Goal: Task Accomplishment & Management: Manage account settings

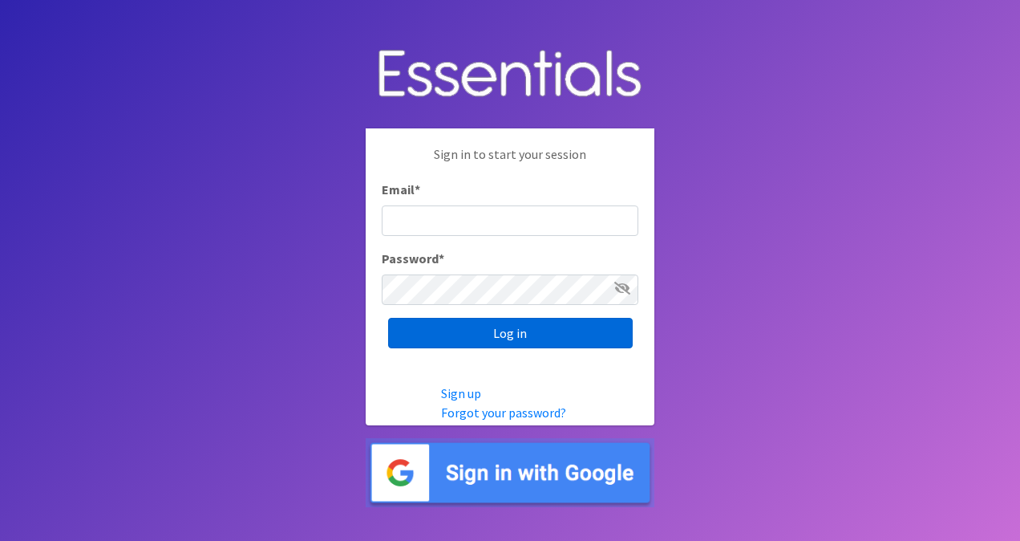
type input "[PERSON_NAME][EMAIL_ADDRESS][DOMAIN_NAME]"
click at [447, 340] on input "Log in" at bounding box center [510, 333] width 245 height 30
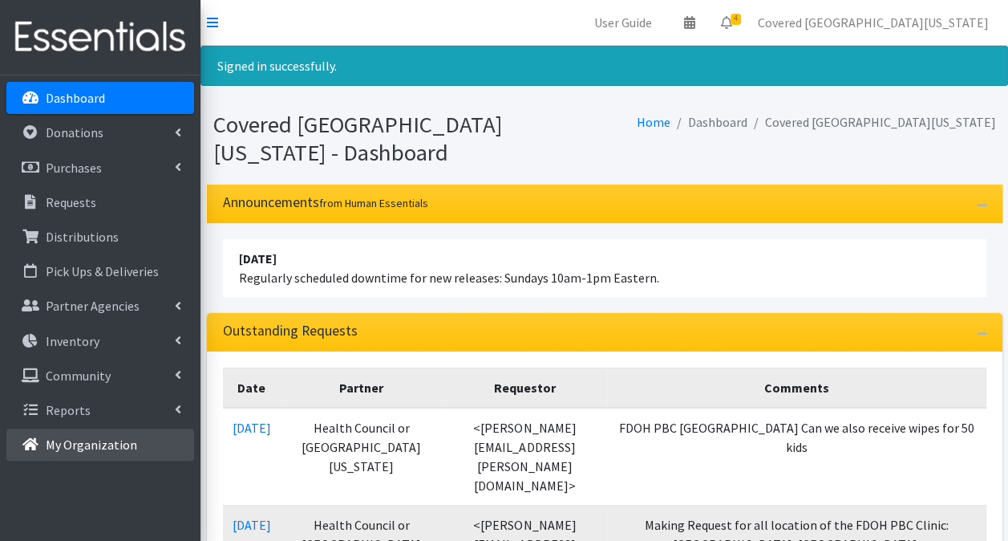
click at [69, 444] on p "My Organization" at bounding box center [91, 444] width 91 height 16
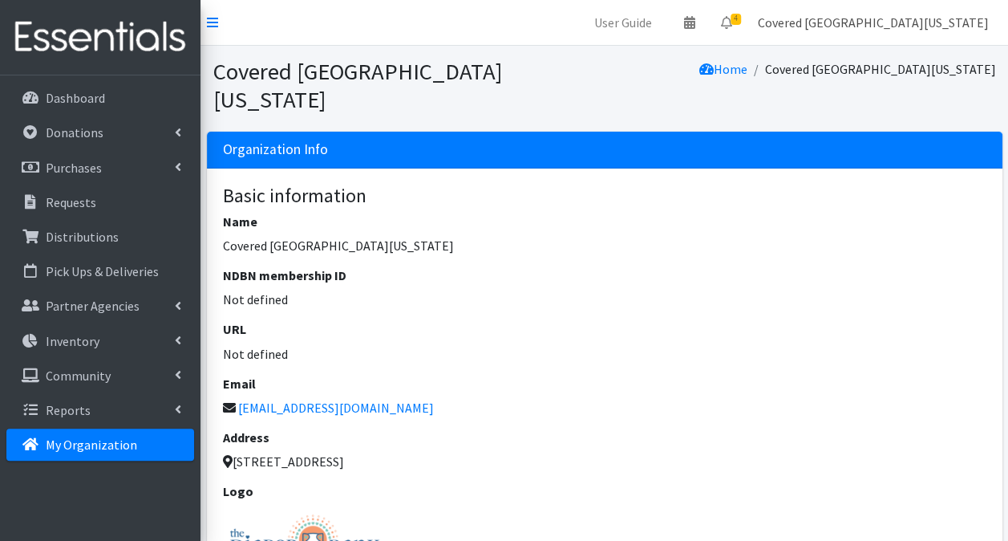
click at [904, 20] on link "Covered [GEOGRAPHIC_DATA][US_STATE]" at bounding box center [873, 22] width 257 height 32
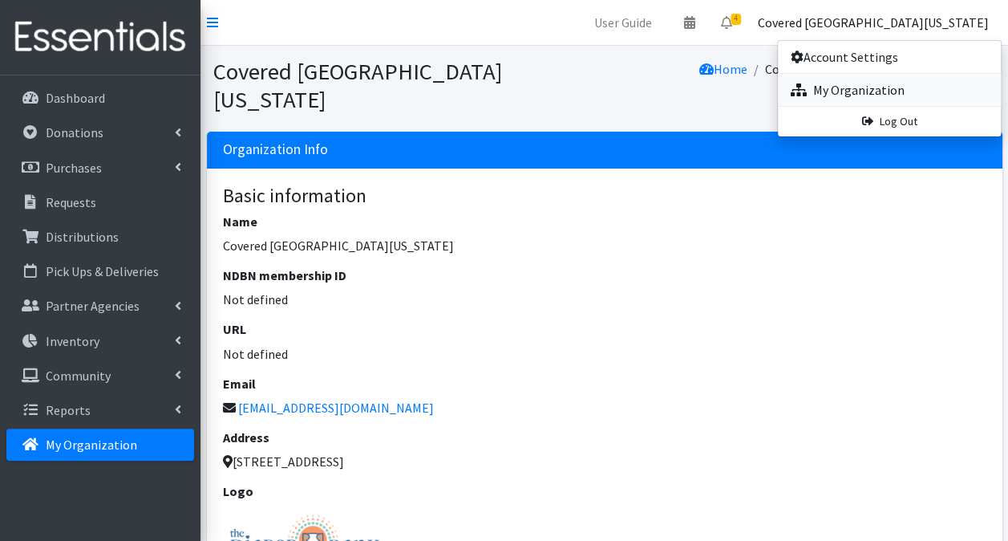
click at [838, 88] on link "My Organization" at bounding box center [889, 90] width 223 height 32
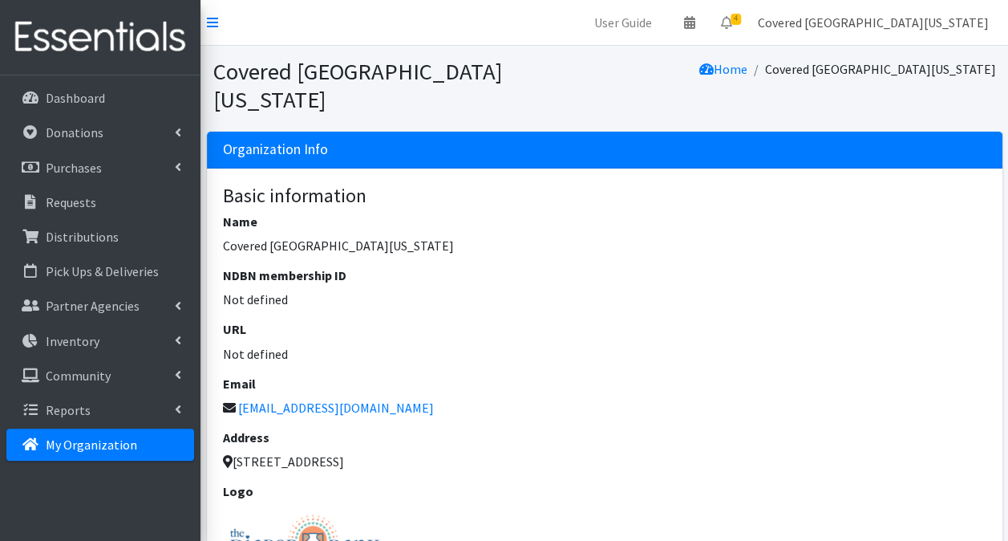
click at [910, 30] on link "Covered [GEOGRAPHIC_DATA][US_STATE]" at bounding box center [873, 22] width 257 height 32
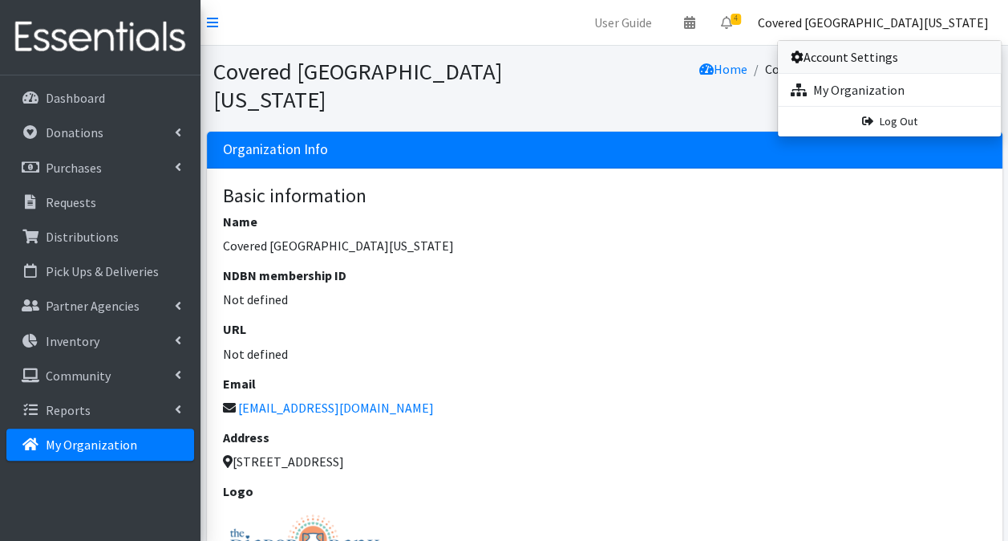
click at [836, 56] on link "Account Settings" at bounding box center [889, 57] width 223 height 32
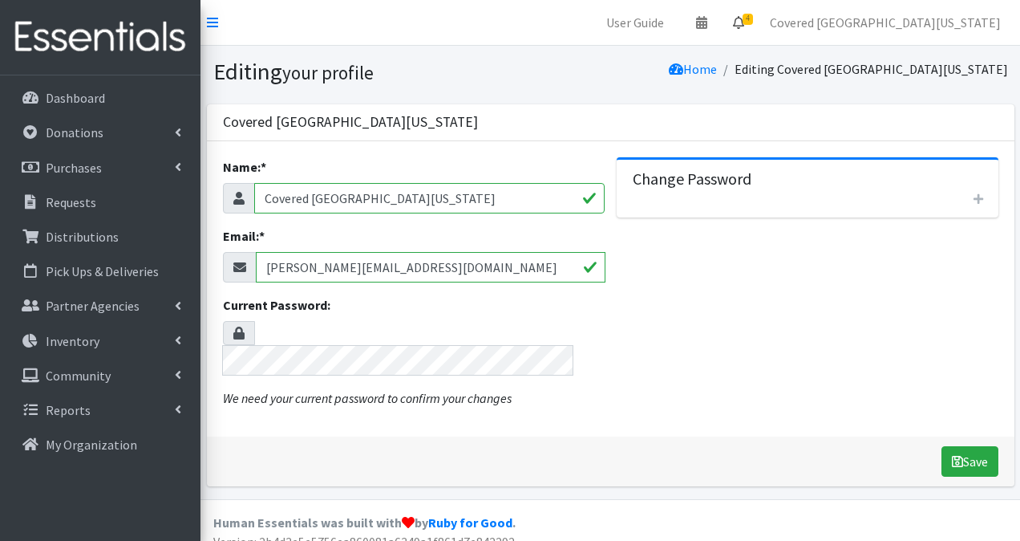
click at [745, 18] on icon at bounding box center [738, 22] width 11 height 13
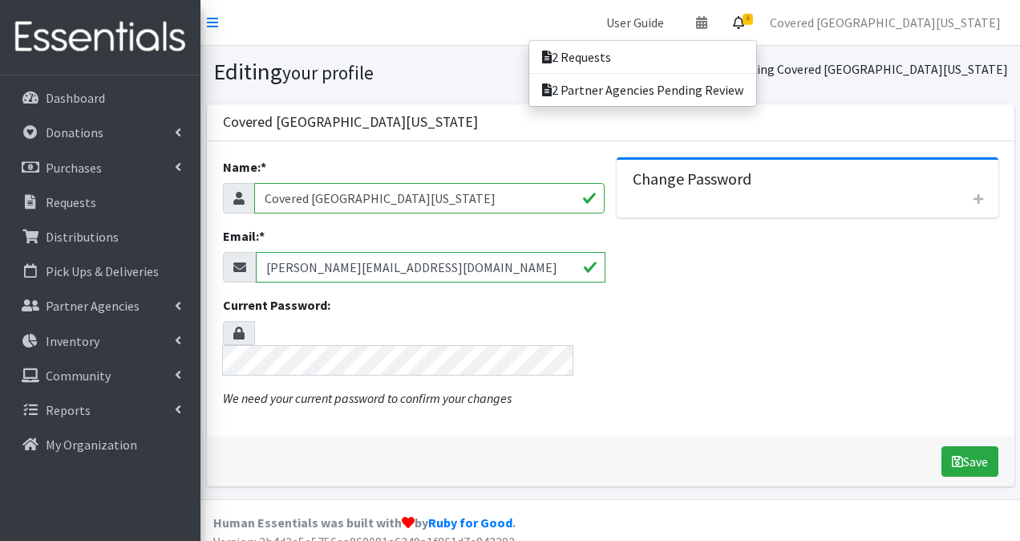
click at [677, 19] on link "User Guide" at bounding box center [635, 22] width 83 height 32
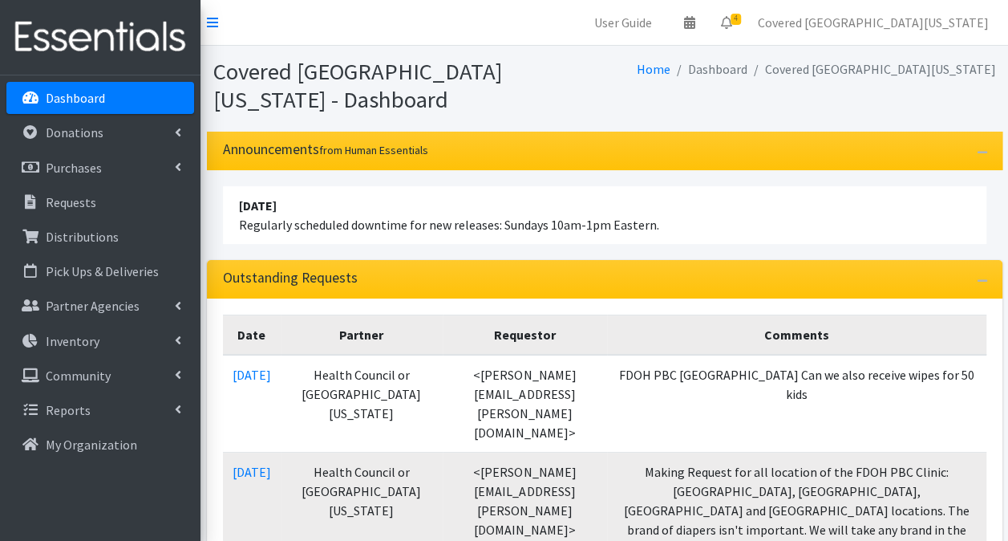
click at [933, 69] on li "Covered South Florida" at bounding box center [872, 69] width 249 height 23
click at [892, 23] on link "Covered South Florida" at bounding box center [873, 22] width 257 height 32
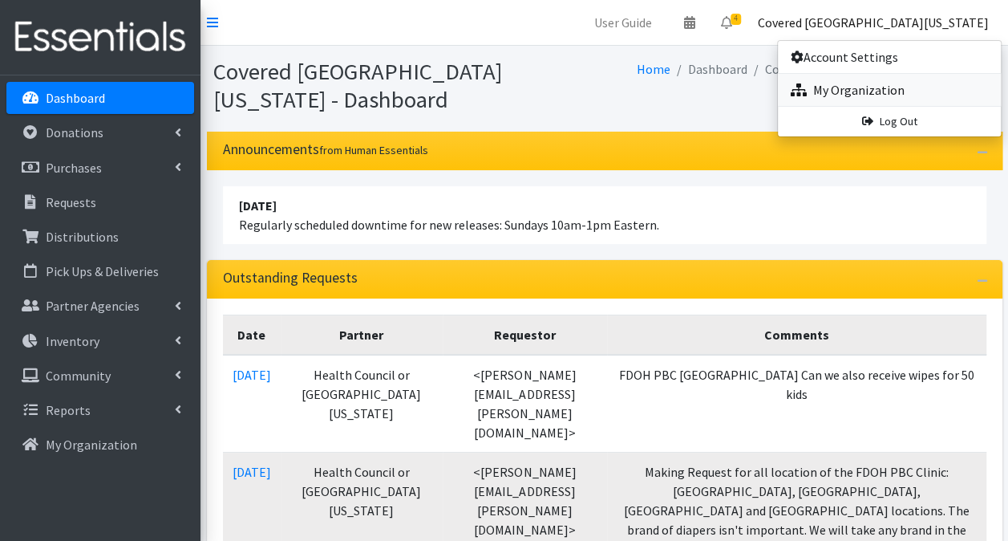
click at [873, 77] on link "My Organization" at bounding box center [889, 90] width 223 height 32
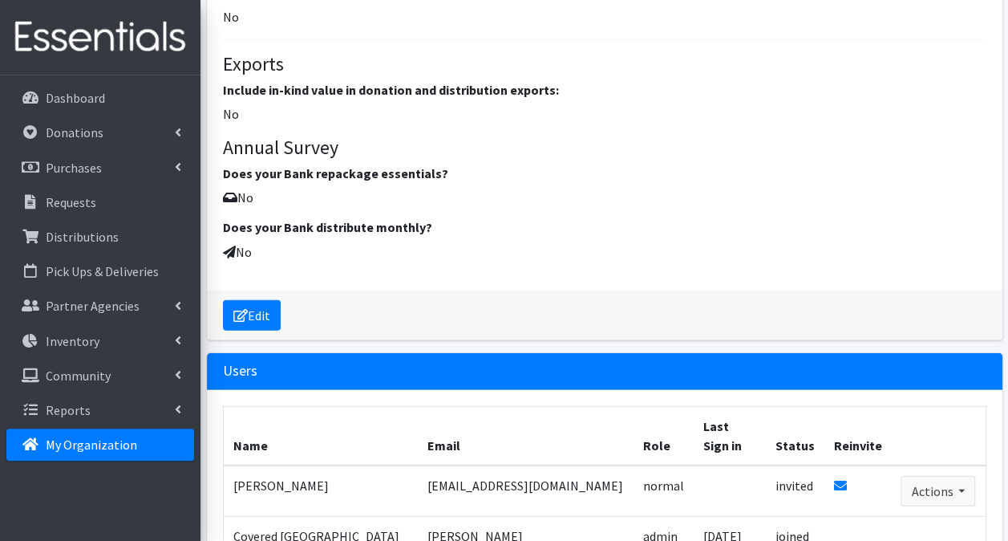
scroll to position [2144, 0]
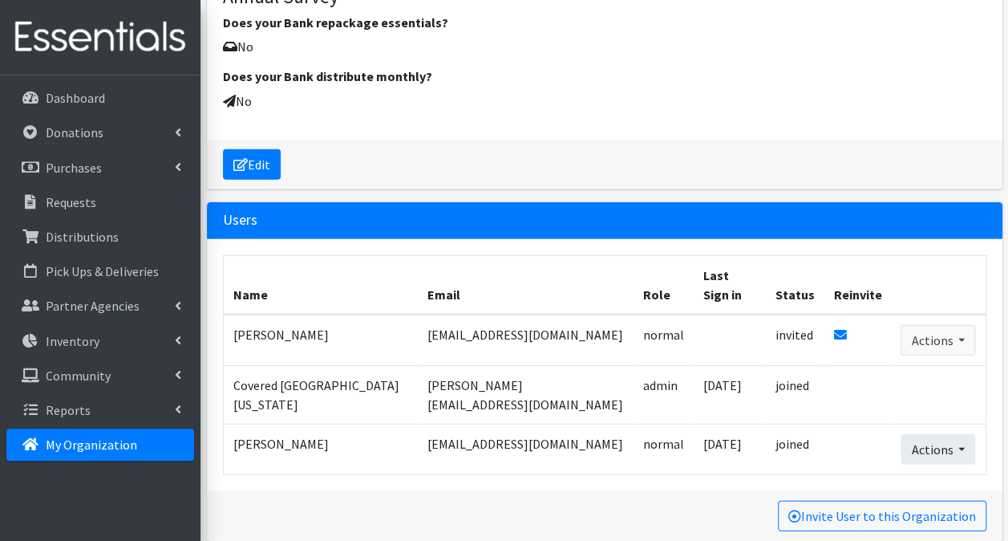
click at [947, 434] on button "Actions" at bounding box center [938, 449] width 75 height 30
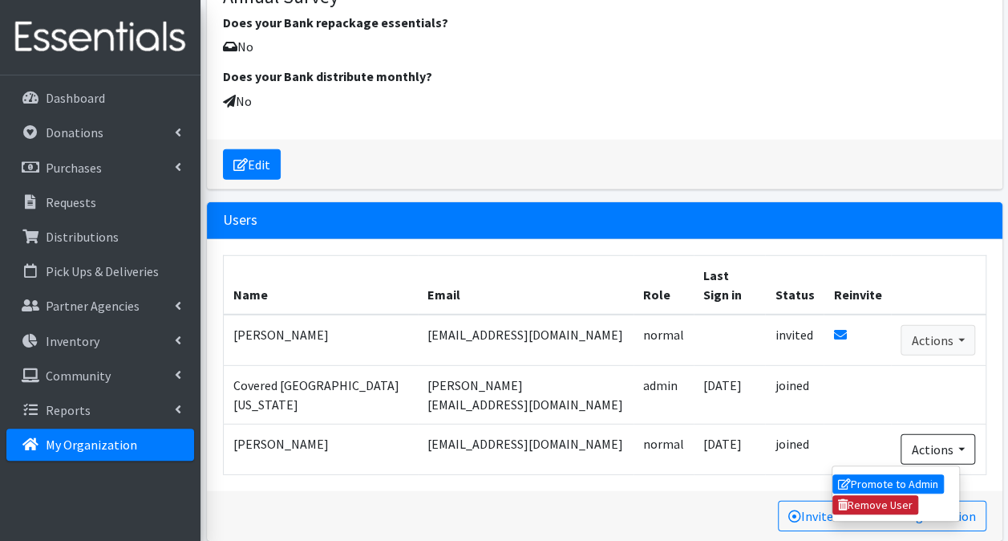
click at [901, 495] on link "Remove User" at bounding box center [876, 504] width 87 height 19
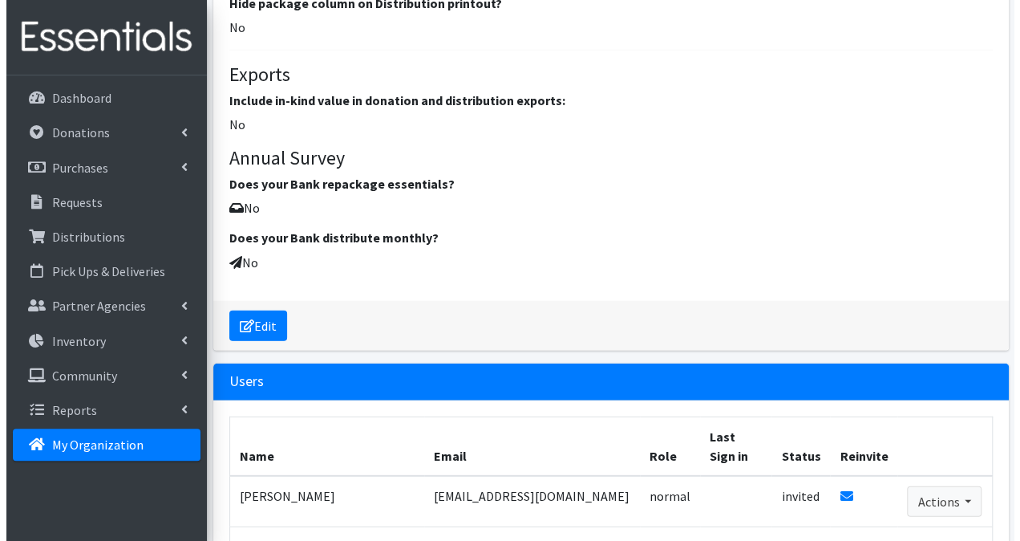
scroll to position [2147, 0]
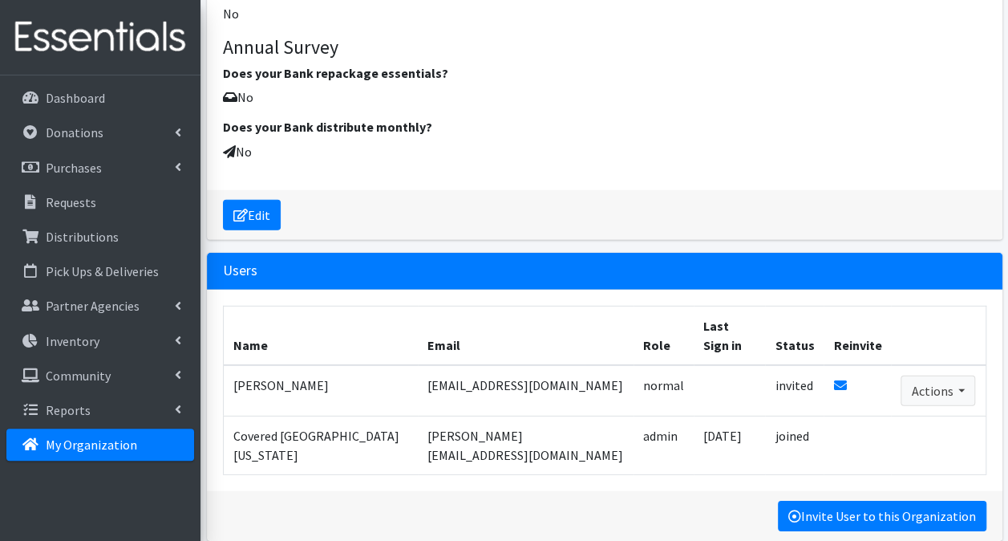
click at [846, 501] on link "Invite User to this Organization" at bounding box center [882, 516] width 209 height 30
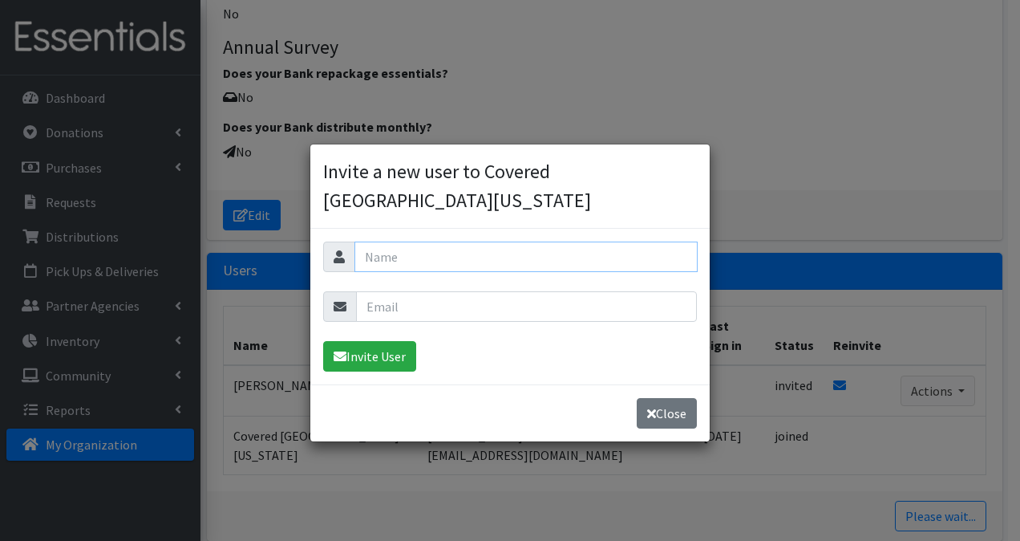
click at [408, 249] on input "text" at bounding box center [526, 256] width 343 height 30
type input "[PERSON_NAME]"
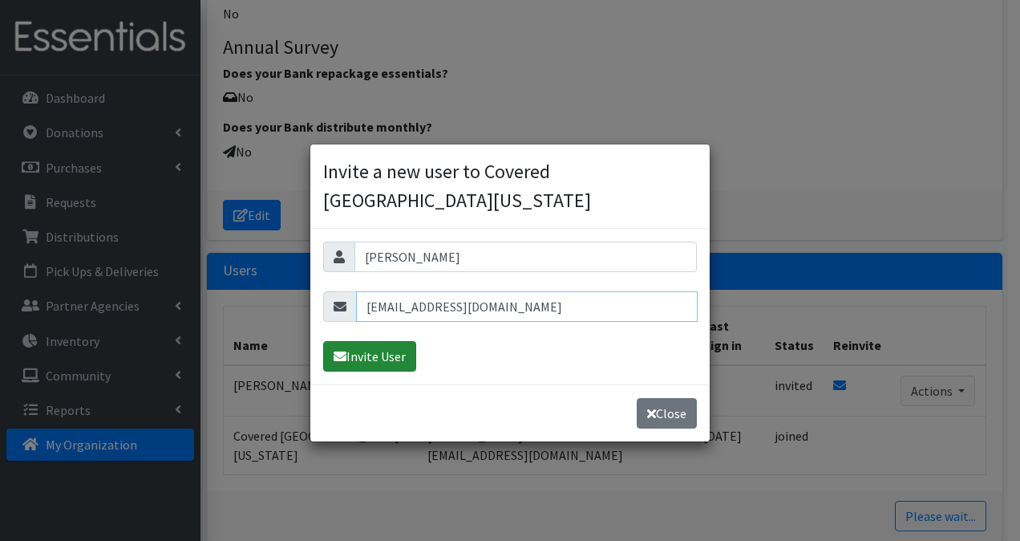
type input "[EMAIL_ADDRESS][DOMAIN_NAME]"
click at [380, 347] on button "Invite User" at bounding box center [369, 356] width 93 height 30
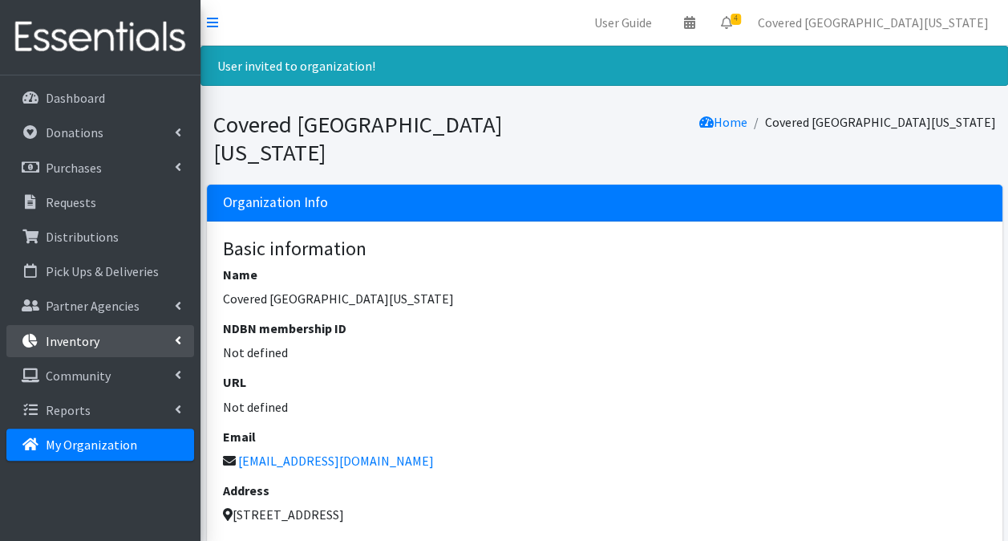
click at [165, 332] on link "Inventory" at bounding box center [100, 341] width 188 height 32
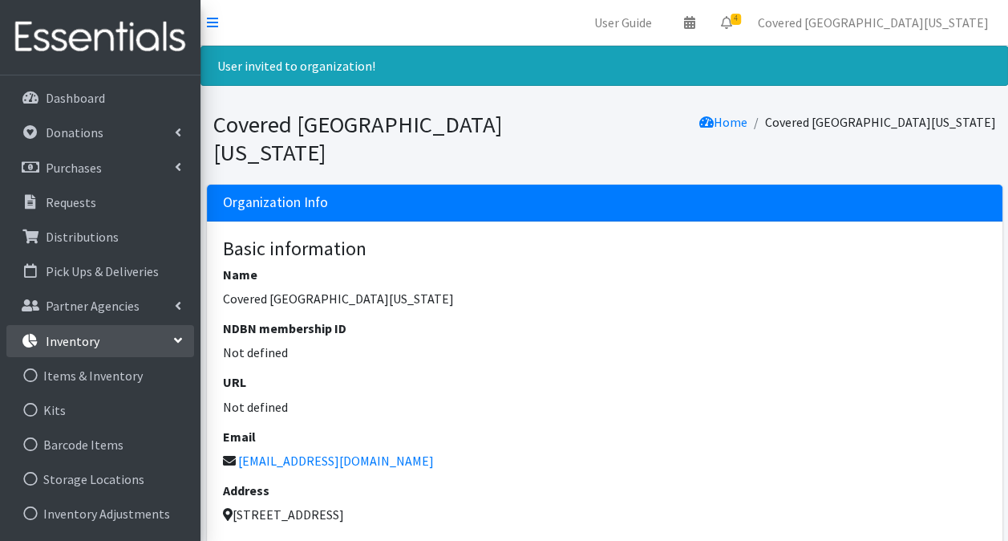
click at [77, 344] on p "Inventory" at bounding box center [73, 341] width 54 height 16
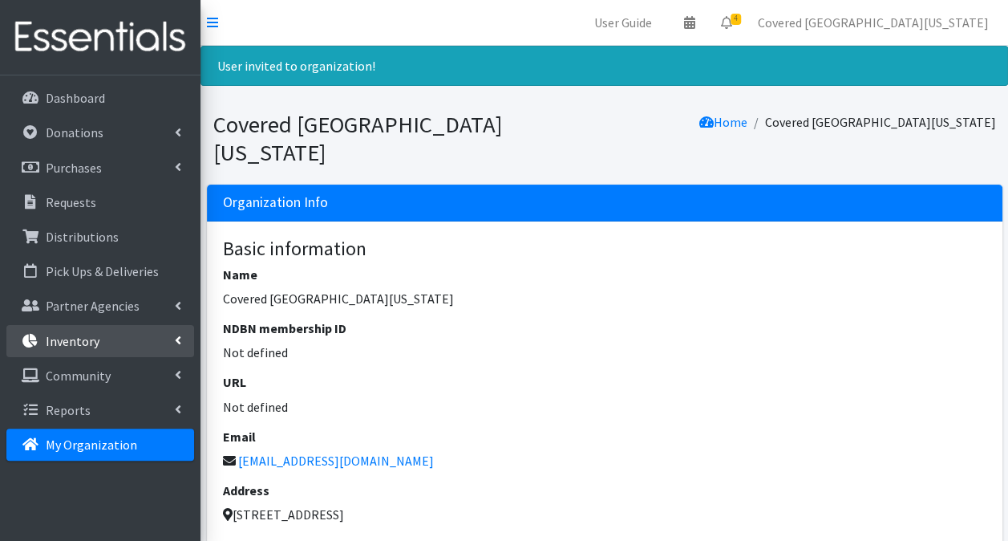
click at [77, 344] on p "Inventory" at bounding box center [73, 341] width 54 height 16
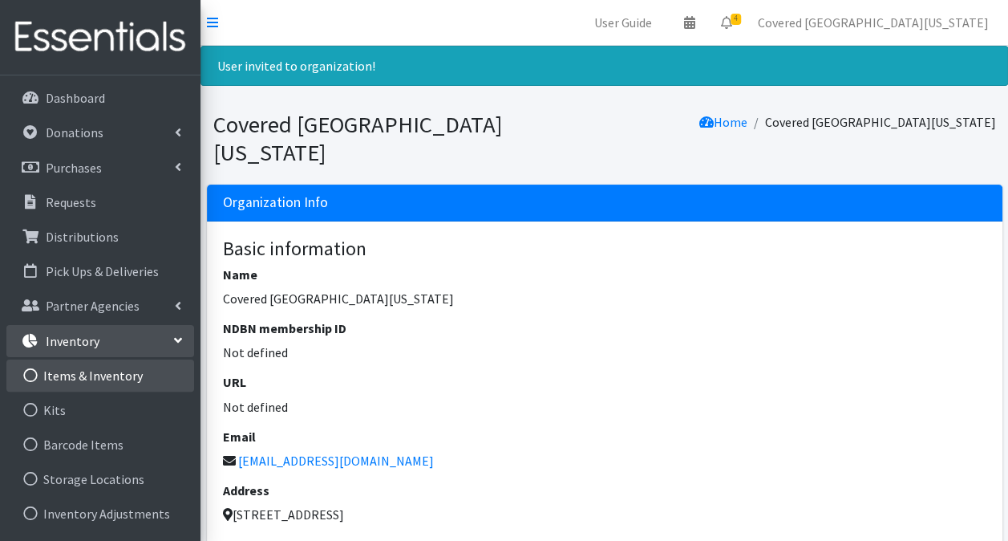
click at [84, 371] on link "Items & Inventory" at bounding box center [100, 375] width 188 height 32
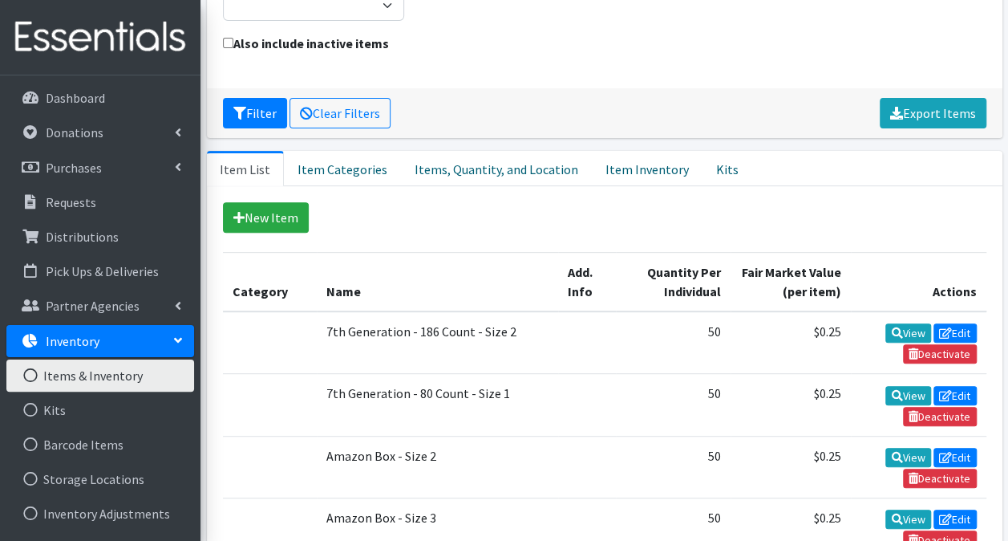
scroll to position [128, 0]
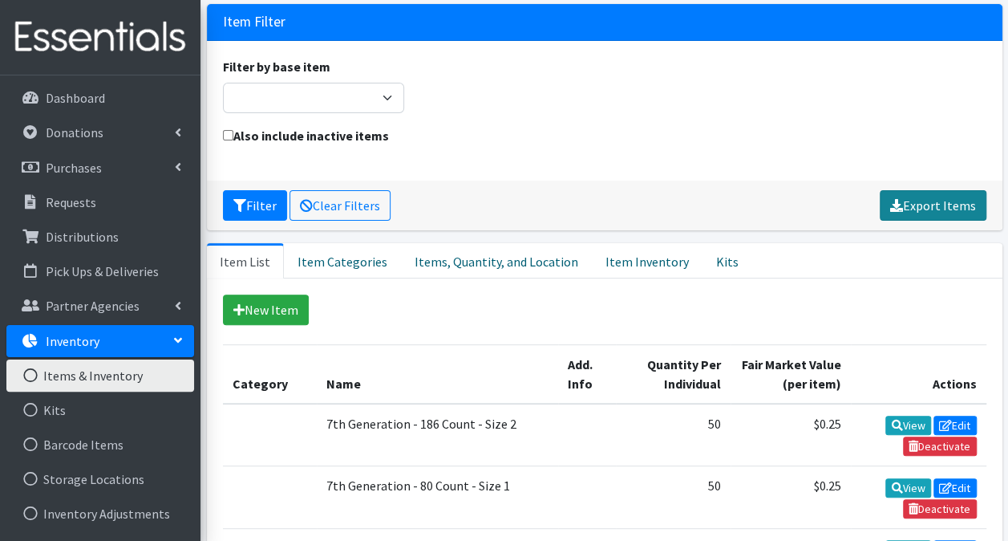
click at [937, 190] on link "Export Items" at bounding box center [933, 205] width 107 height 30
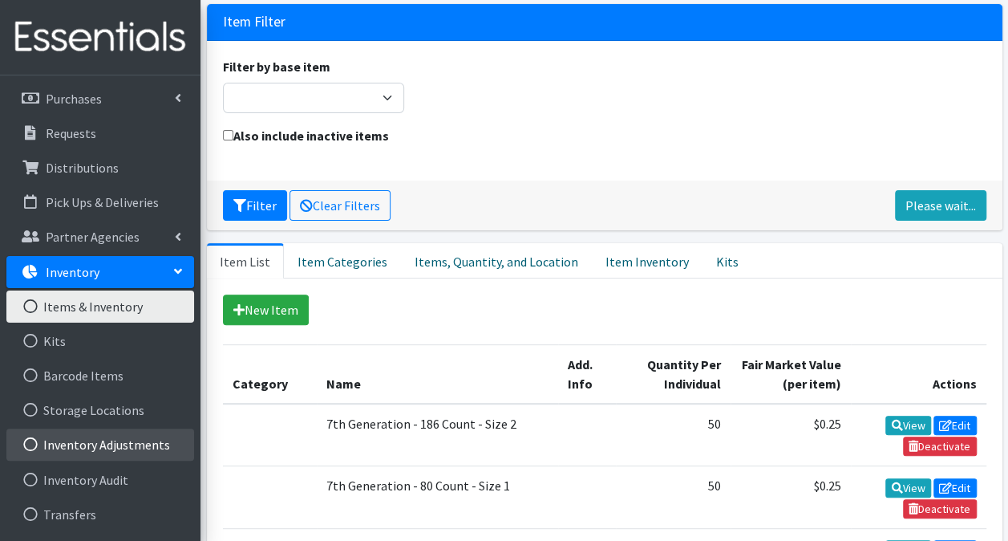
scroll to position [69, 0]
click at [132, 446] on link "Inventory Adjustments" at bounding box center [100, 444] width 188 height 32
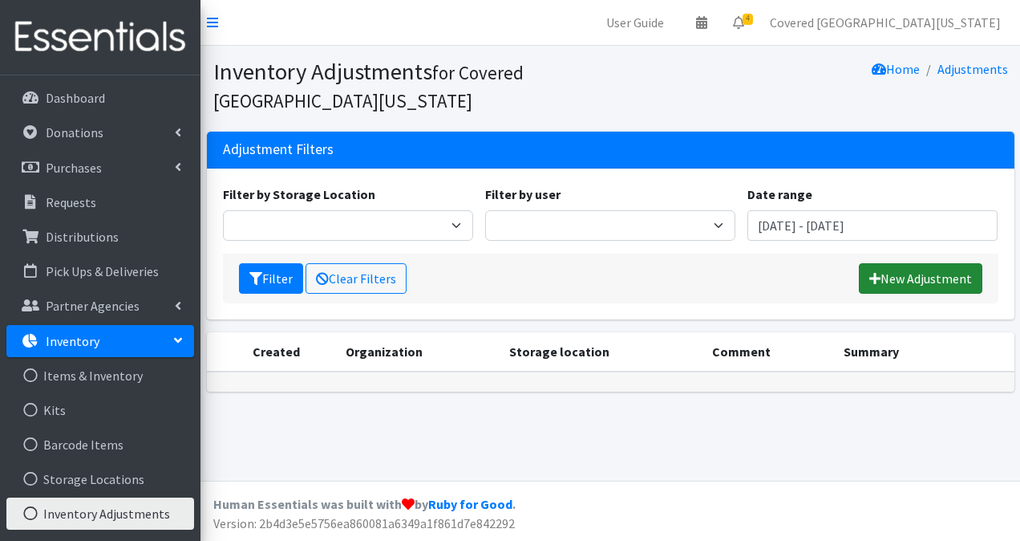
click at [945, 279] on link "New Adjustment" at bounding box center [921, 278] width 124 height 30
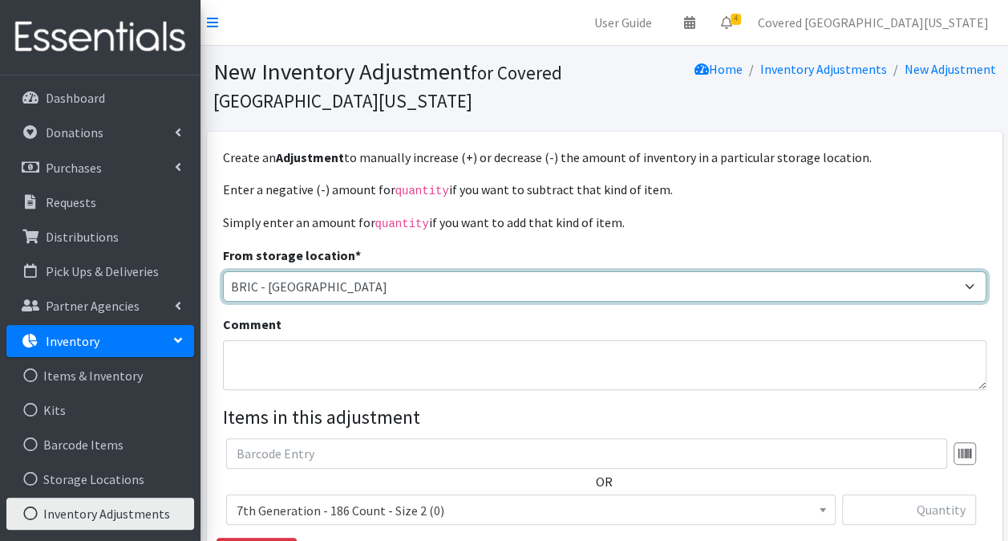
click at [695, 294] on select "No longer in Use - [GEOGRAPHIC_DATA] BRIC - [GEOGRAPHIC_DATA]" at bounding box center [605, 286] width 764 height 30
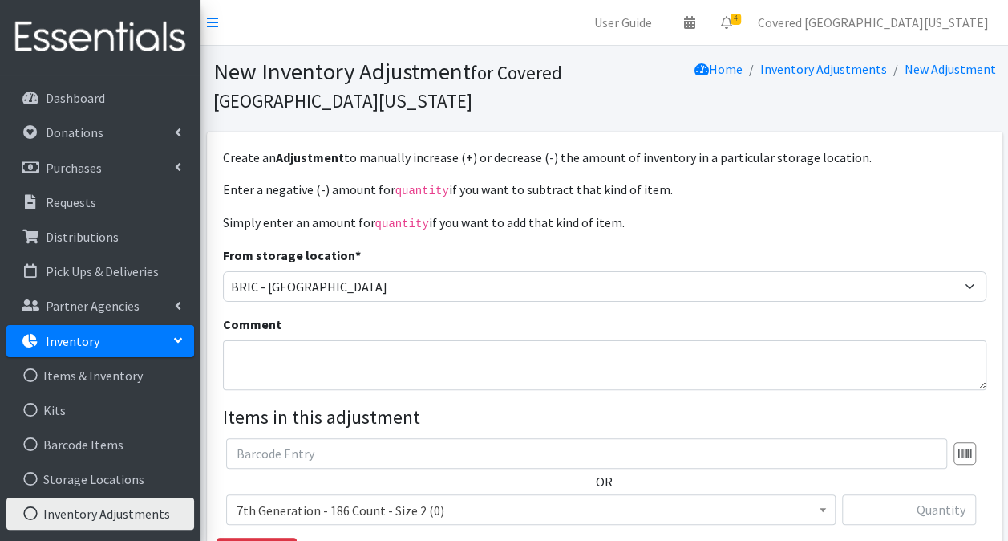
click at [176, 343] on link "Inventory" at bounding box center [100, 341] width 188 height 32
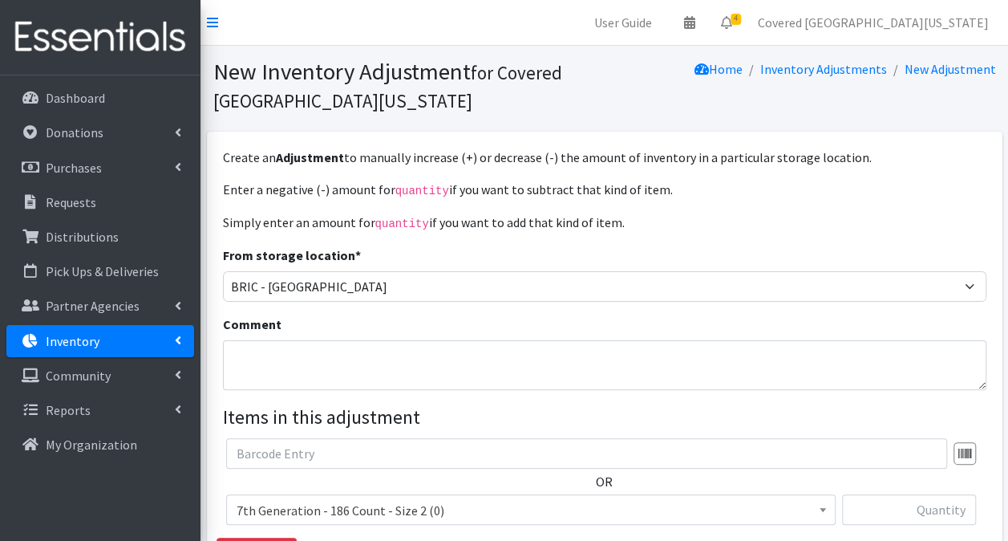
click at [176, 343] on icon at bounding box center [178, 340] width 6 height 13
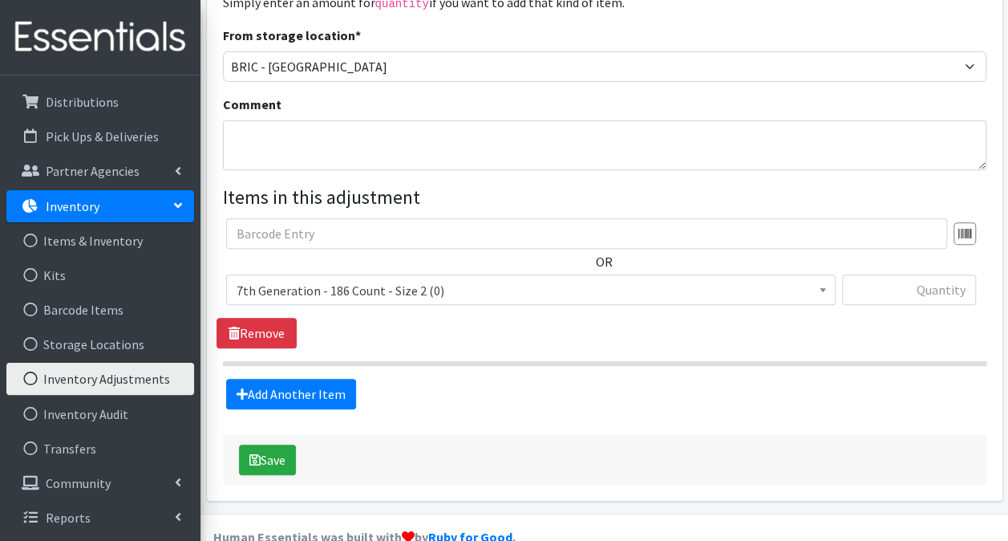
scroll to position [221, 0]
click at [765, 294] on span "7th Generation - 186 Count - Size 2 (0)" at bounding box center [531, 289] width 589 height 22
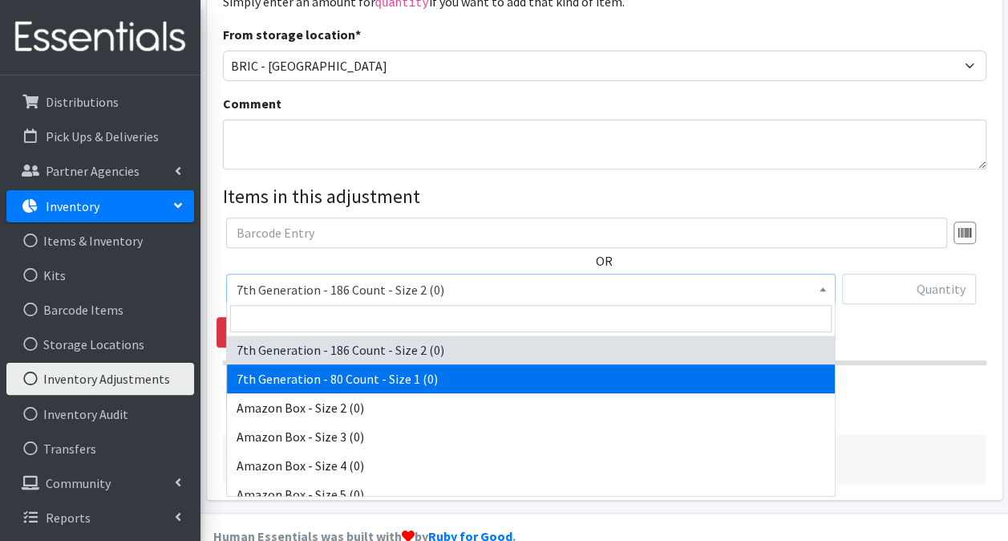
select select "4438"
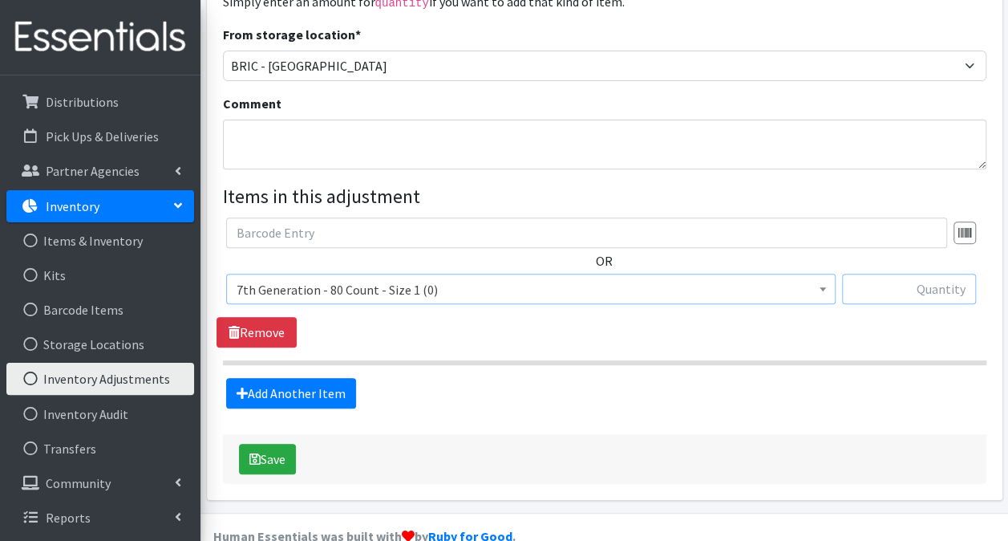
click at [905, 287] on input "text" at bounding box center [909, 289] width 134 height 30
type input "160"
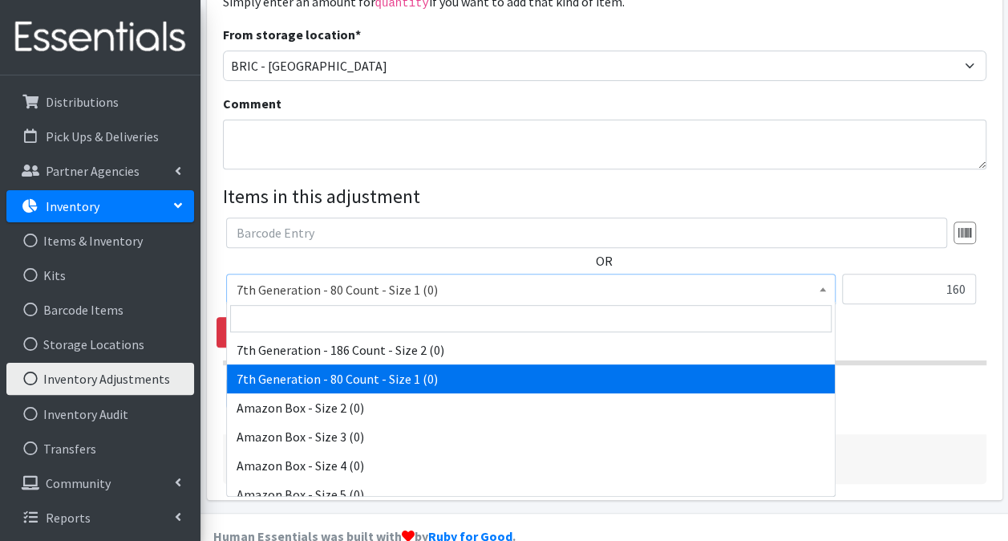
click at [823, 288] on span at bounding box center [823, 286] width 16 height 25
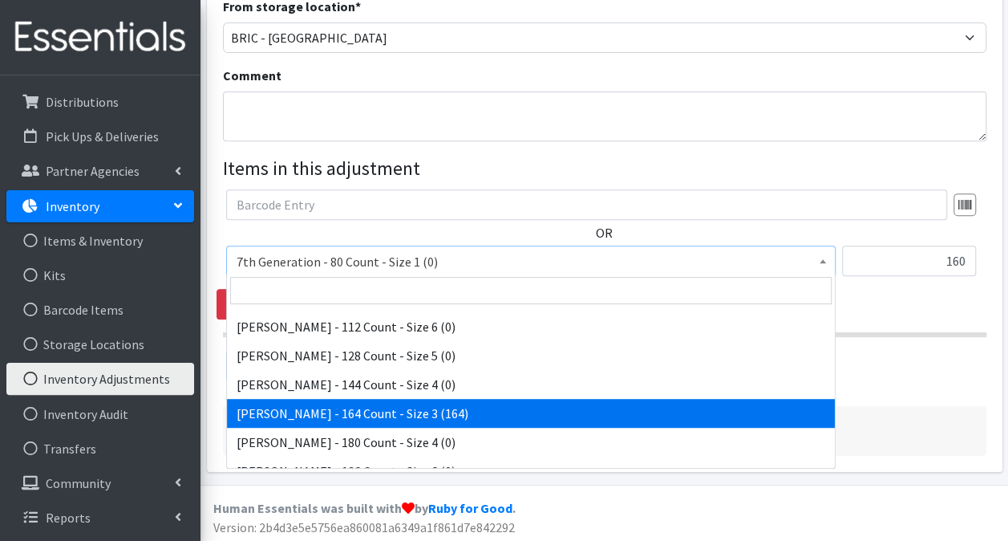
scroll to position [343, 0]
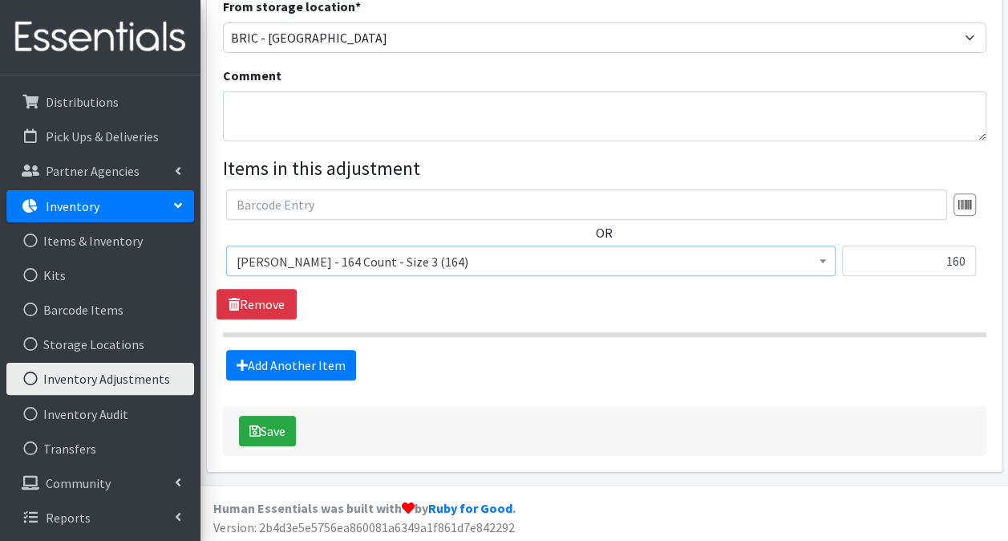
click at [335, 254] on span "Berkley Jensen - 164 Count - Size 3 (164)" at bounding box center [531, 261] width 589 height 22
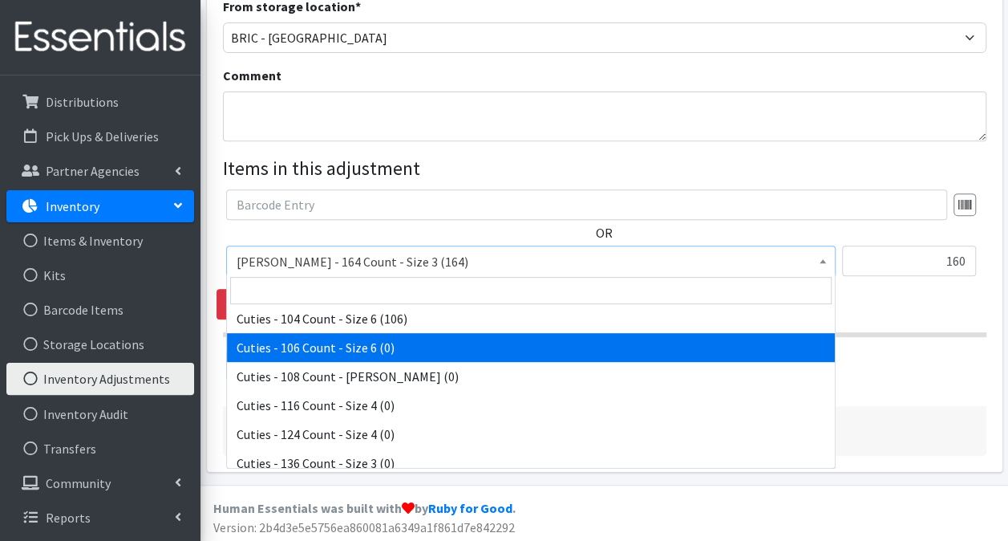
scroll to position [841, 0]
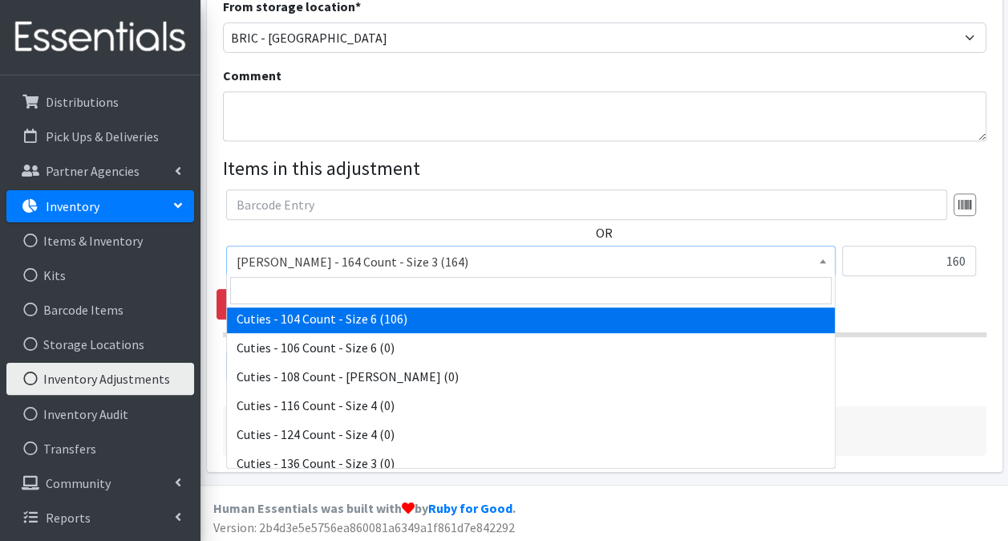
select select "4961"
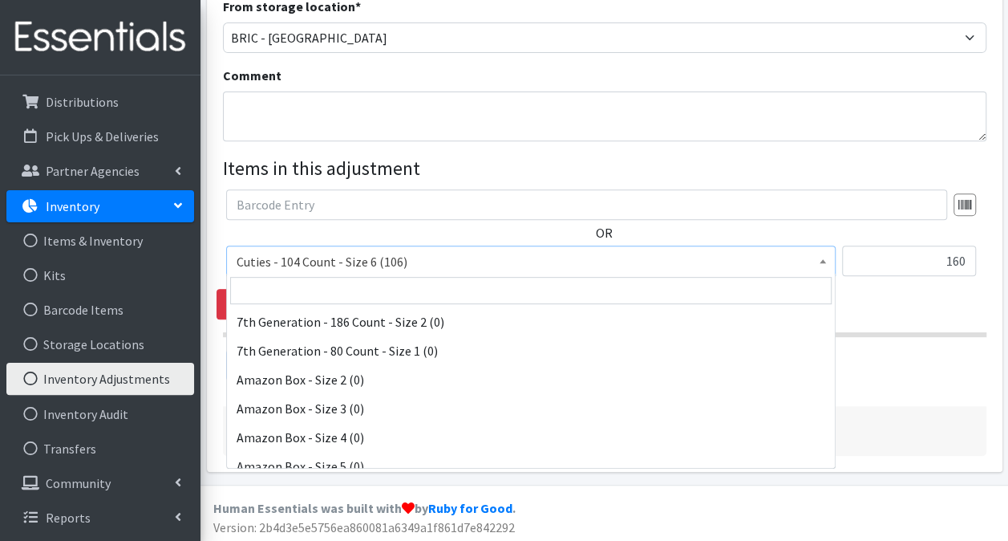
scroll to position [809, 0]
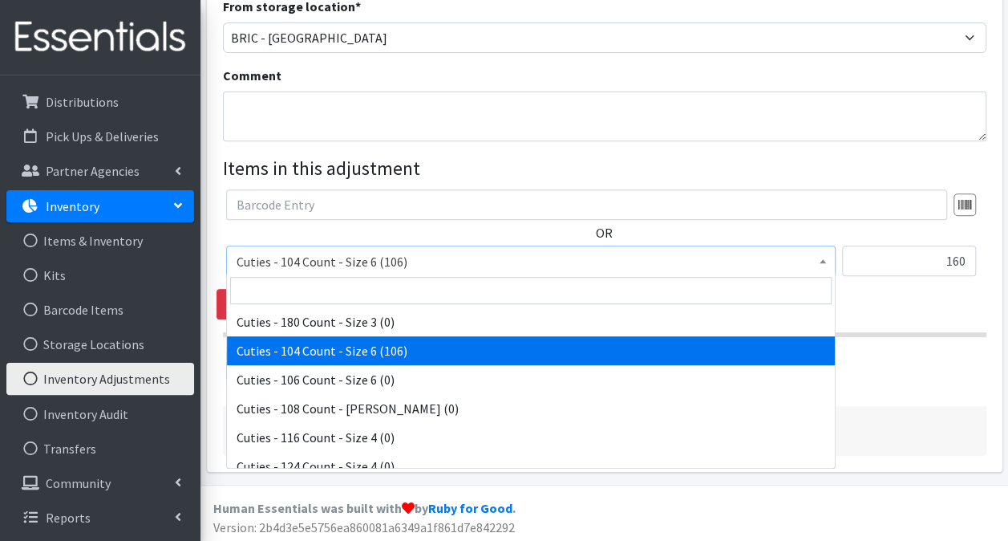
drag, startPoint x: 383, startPoint y: 264, endPoint x: 401, endPoint y: 266, distance: 17.8
click at [401, 266] on span "Cuties - 104 Count - Size 6 (106)" at bounding box center [531, 261] width 589 height 22
click at [404, 262] on span "Cuties - 104 Count - Size 6 (106)" at bounding box center [531, 261] width 589 height 22
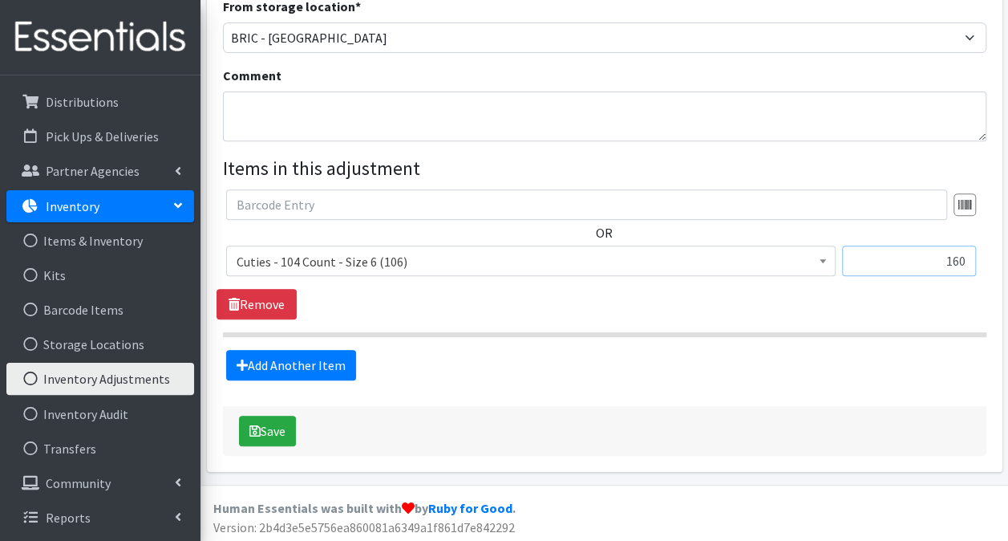
drag, startPoint x: 945, startPoint y: 258, endPoint x: 1023, endPoint y: 244, distance: 79.0
click at [1008, 244] on html "User Guide 0 Pick-ups remaining this week View Calendar 4 2 Requests 2 Partner …" at bounding box center [504, 147] width 1008 height 793
type input "-2"
click at [263, 428] on button "Save" at bounding box center [267, 431] width 57 height 30
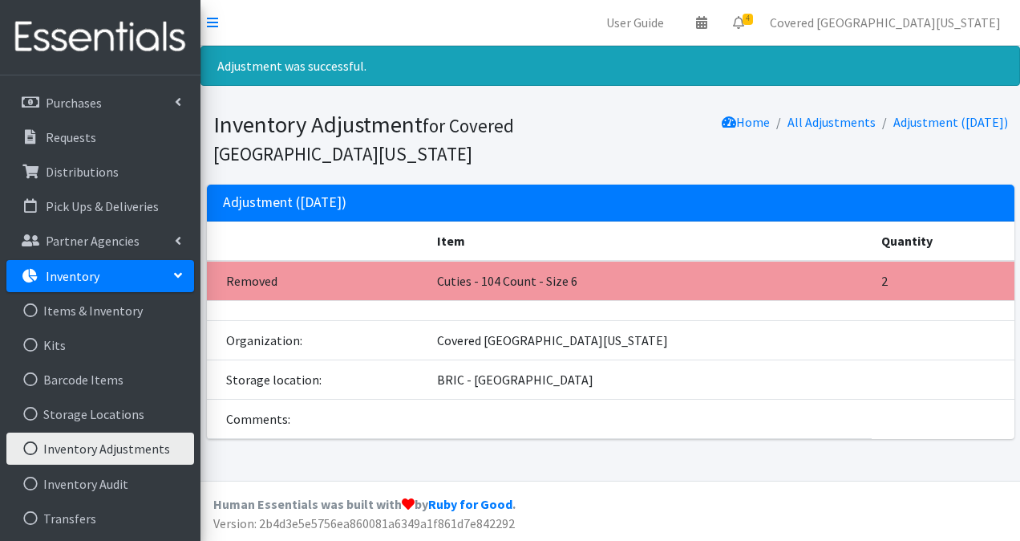
scroll to position [66, 0]
click at [85, 446] on link "Inventory Adjustments" at bounding box center [100, 448] width 188 height 32
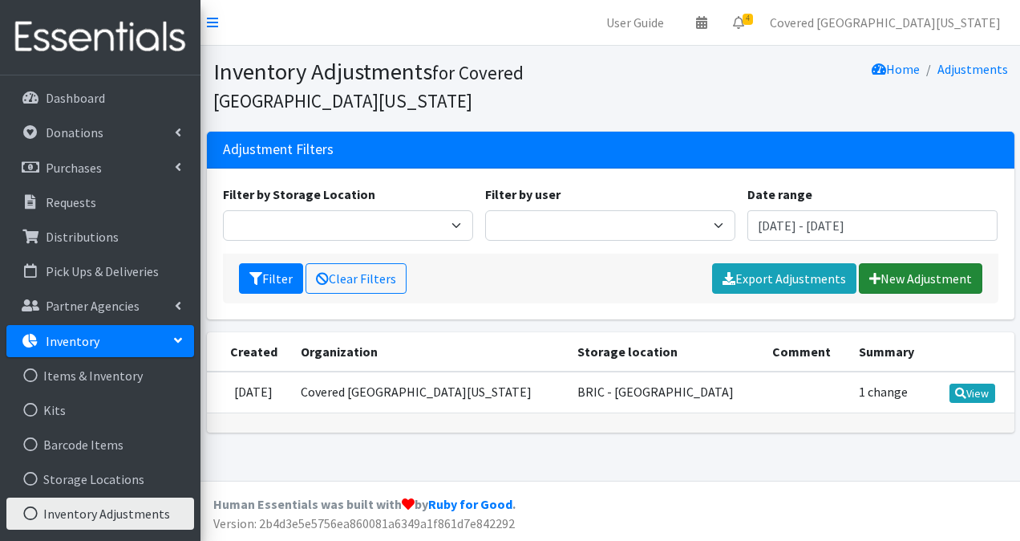
click at [894, 282] on link "New Adjustment" at bounding box center [921, 278] width 124 height 30
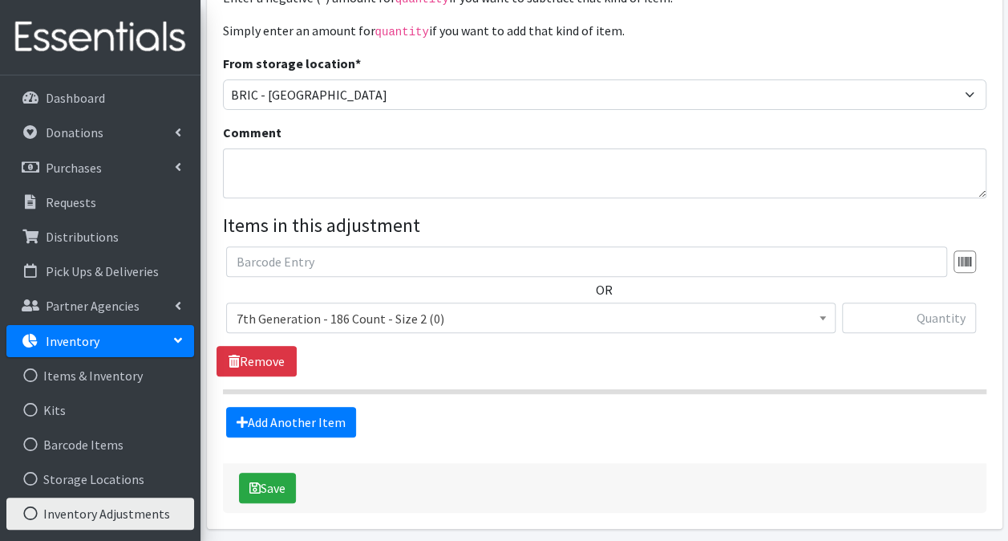
scroll to position [193, 0]
click at [383, 319] on span "7th Generation - 186 Count - Size 2 (0)" at bounding box center [531, 317] width 589 height 22
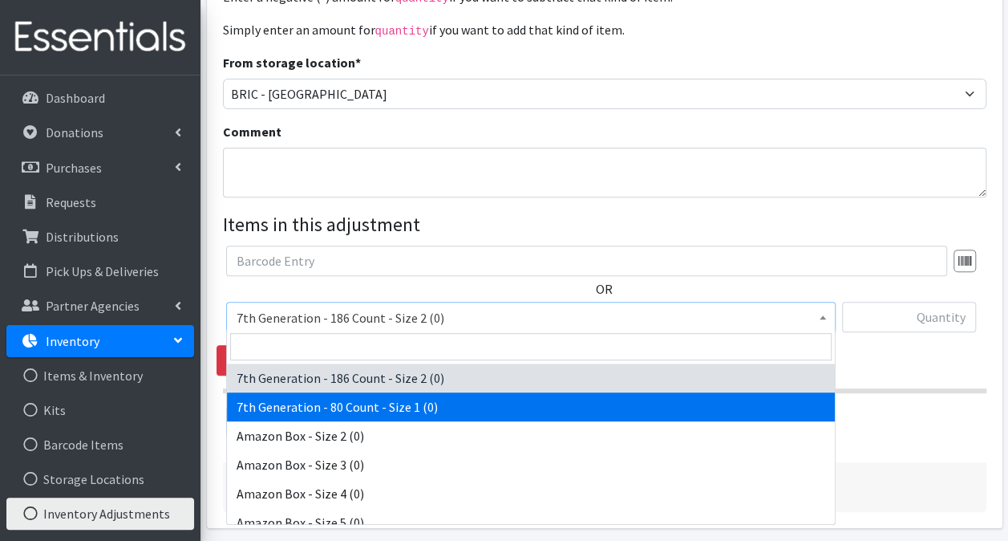
select select "4438"
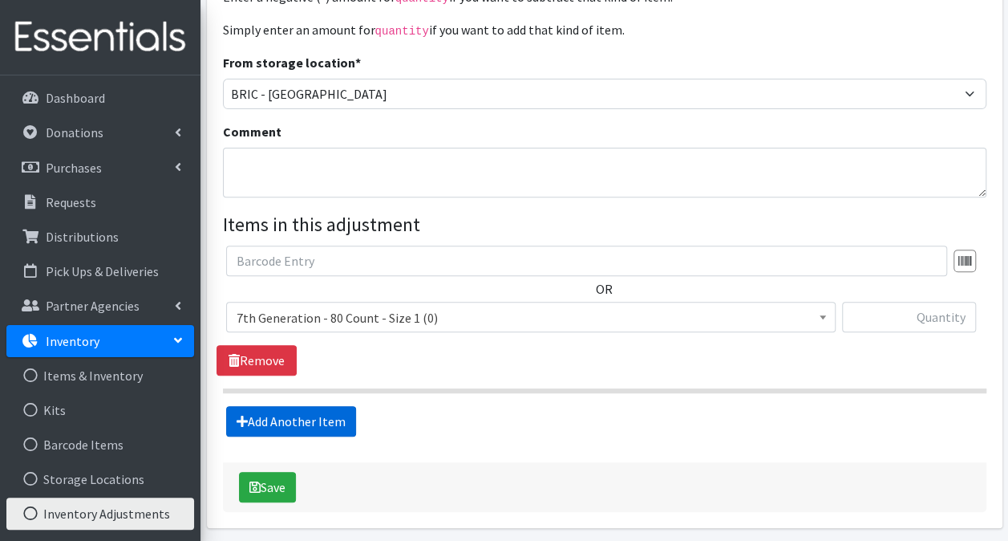
click at [295, 424] on link "Add Another Item" at bounding box center [291, 421] width 130 height 30
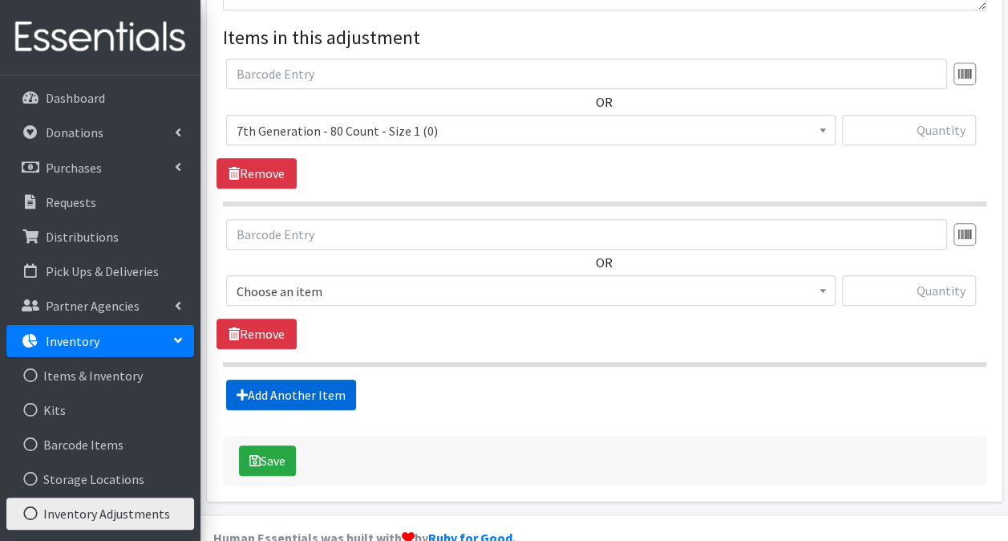
scroll to position [408, 0]
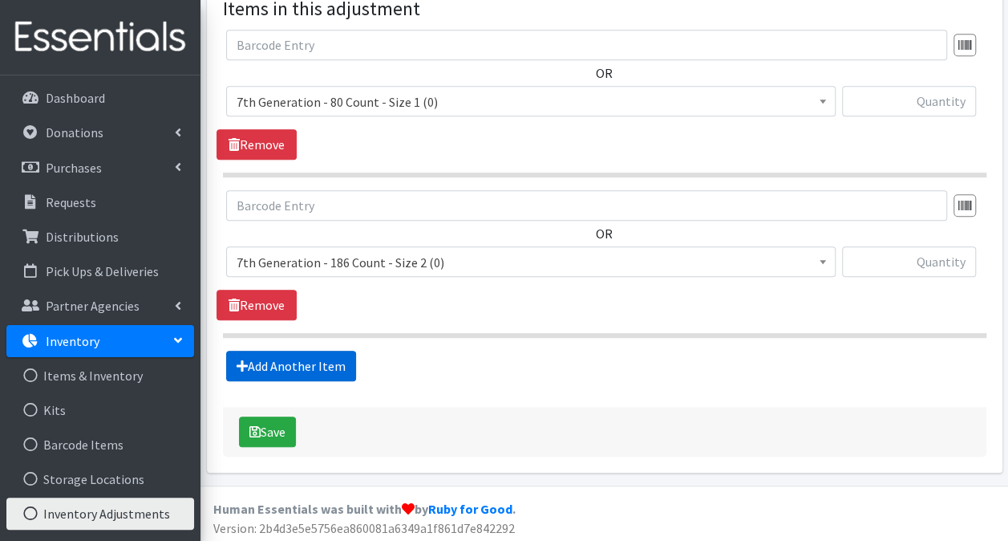
click at [294, 361] on link "Add Another Item" at bounding box center [291, 366] width 130 height 30
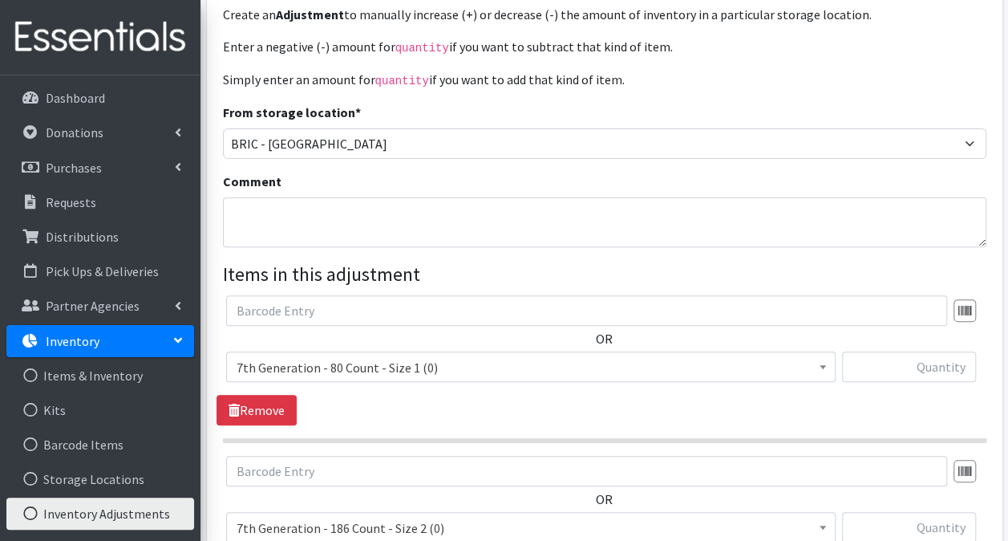
scroll to position [0, 0]
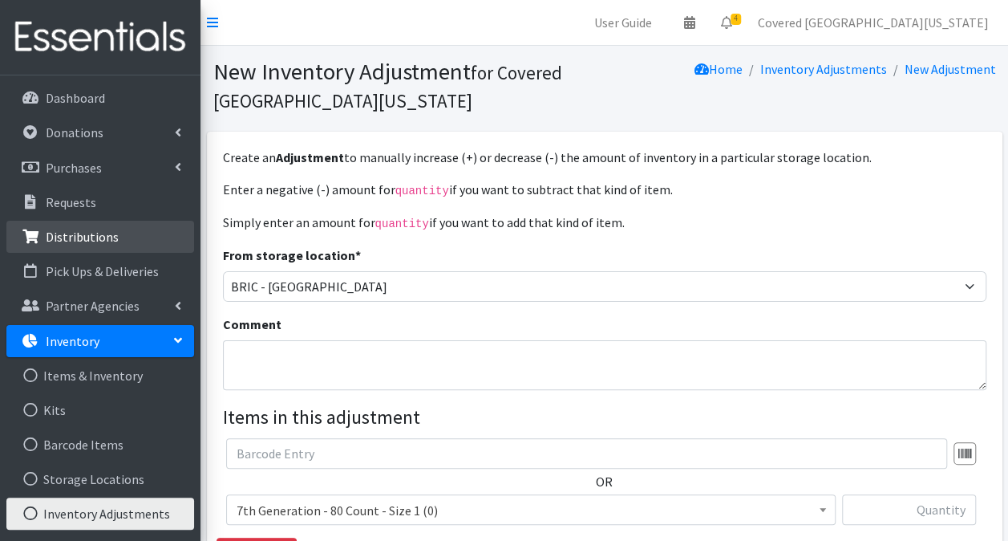
click at [103, 248] on link "Distributions" at bounding box center [100, 237] width 188 height 32
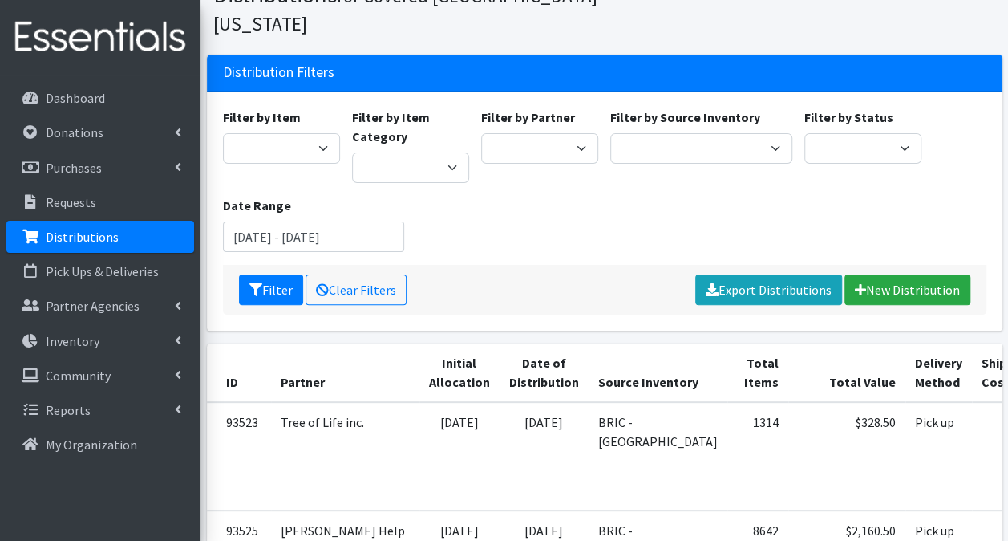
scroll to position [77, 0]
drag, startPoint x: 895, startPoint y: 245, endPoint x: 895, endPoint y: 257, distance: 11.2
click at [895, 274] on link "New Distribution" at bounding box center [908, 289] width 126 height 30
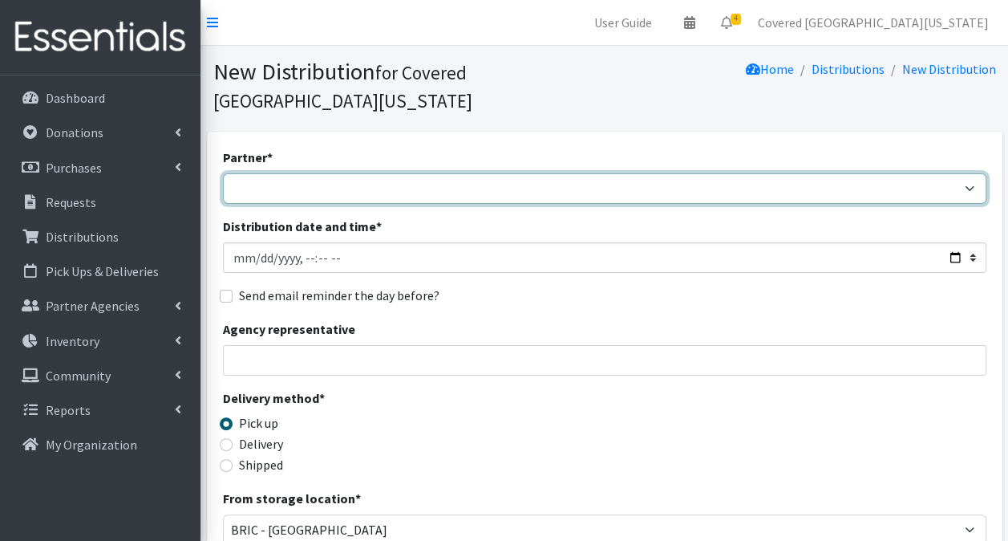
click at [310, 173] on select "Achievement Centers for Children & Families Adopt A Family of The Palm Beaches …" at bounding box center [605, 188] width 764 height 30
select select "2292"
click at [223, 173] on select "Achievement Centers for Children & Families Adopt A Family of The Palm Beaches …" at bounding box center [605, 188] width 764 height 30
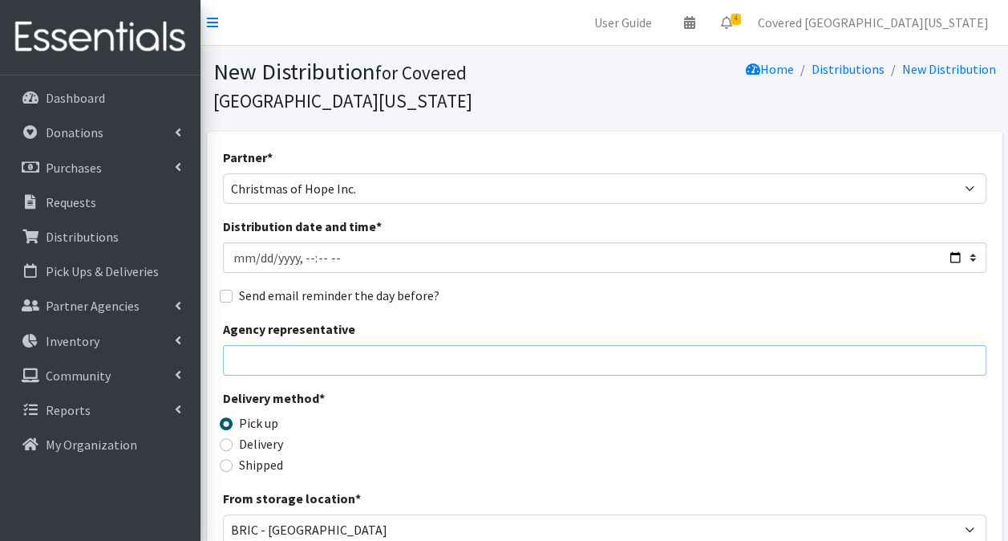
click at [287, 345] on input "Agency representative" at bounding box center [605, 360] width 764 height 30
click at [908, 148] on div "Partner * Achievement Centers for Children & Families Adopt A Family of The Pal…" at bounding box center [605, 176] width 764 height 56
click at [81, 241] on p "Distributions" at bounding box center [82, 237] width 73 height 16
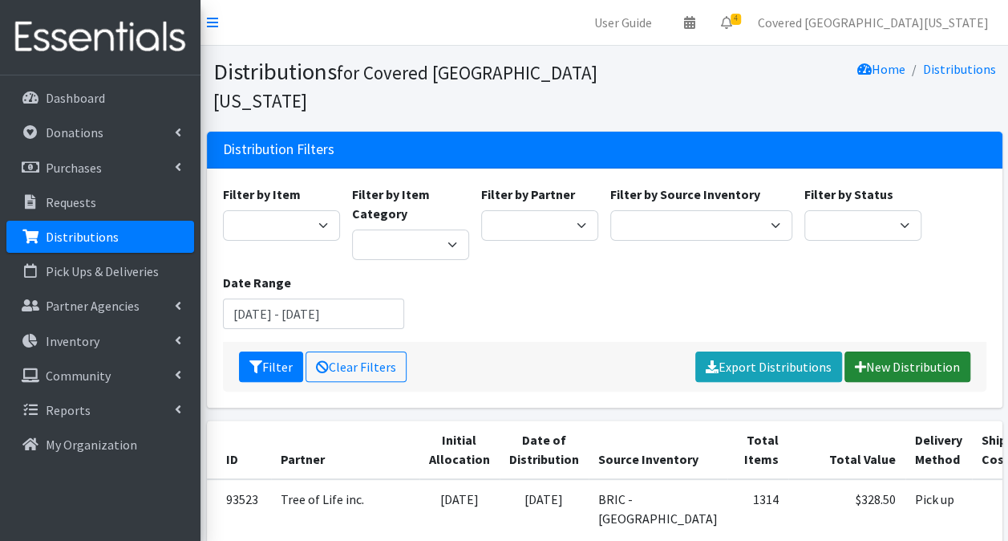
click at [942, 351] on link "New Distribution" at bounding box center [908, 366] width 126 height 30
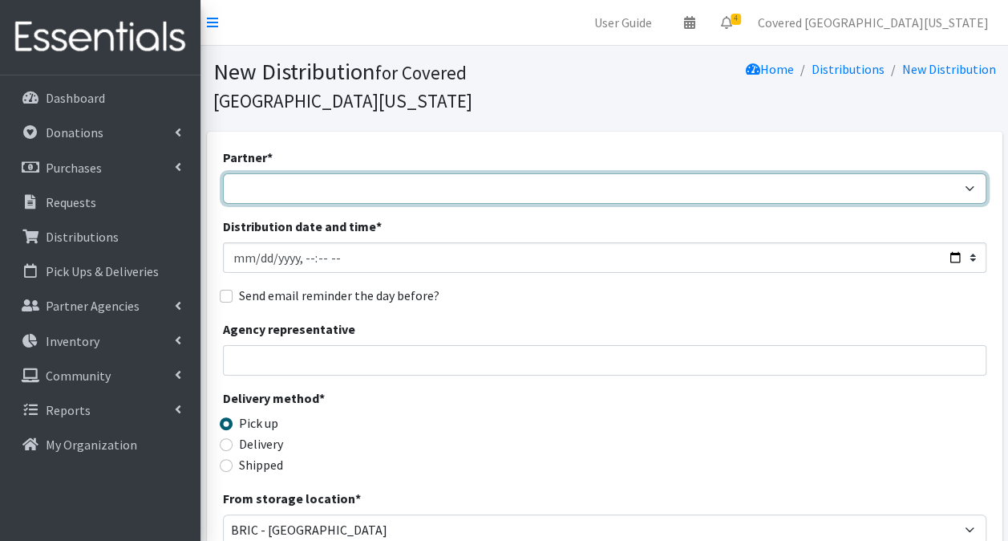
click at [327, 173] on select "Achievement Centers for Children & Families Adopt A Family of The Palm Beaches …" at bounding box center [605, 188] width 764 height 30
select select "2292"
click at [223, 173] on select "Achievement Centers for Children & Families Adopt A Family of The Palm Beaches …" at bounding box center [605, 188] width 764 height 30
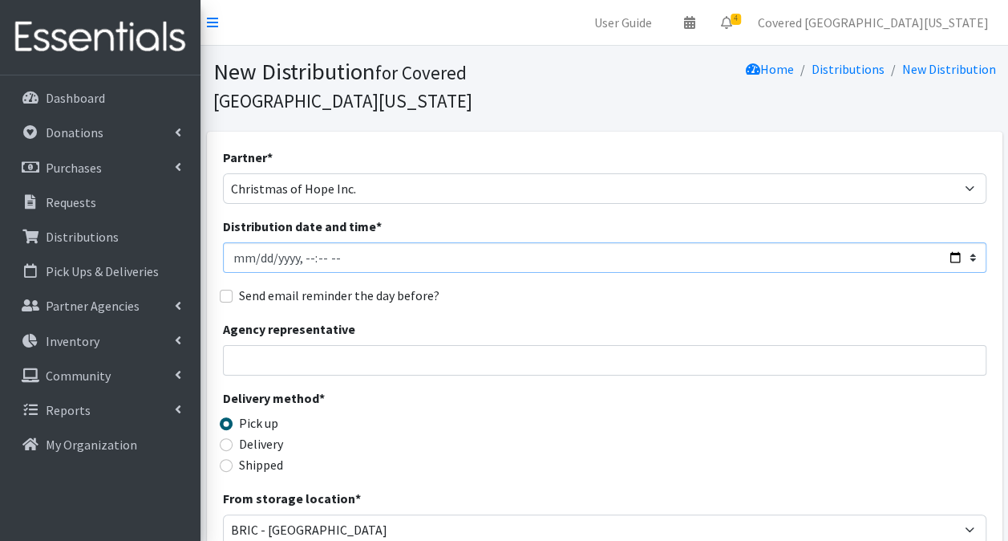
click at [371, 242] on input "Distribution date and time *" at bounding box center [605, 257] width 764 height 30
click at [956, 242] on input "Distribution date and time *" at bounding box center [605, 257] width 764 height 30
type input "2025-09-20T23:59"
click at [592, 388] on div "Delivery method * Pick up Delivery Shipped Shipping cost" at bounding box center [605, 438] width 764 height 100
click at [339, 345] on input "Agency representative" at bounding box center [605, 360] width 764 height 30
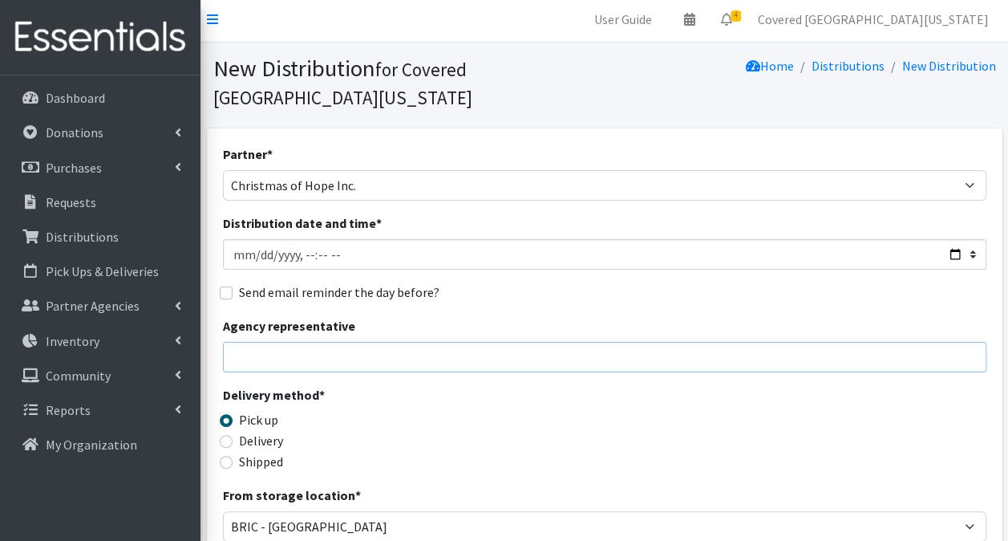
scroll to position [4, 0]
type input "Djoully Damas - Cohgives@gmail.com - 954-825-1556"
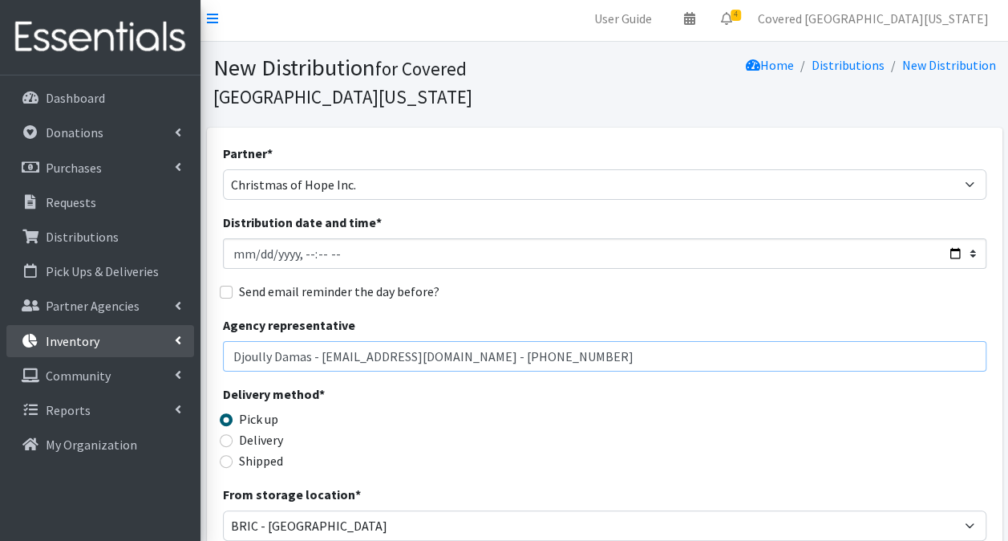
drag, startPoint x: 555, startPoint y: 324, endPoint x: 131, endPoint y: 335, distance: 424.5
click at [131, 335] on div "User Guide 0 Pick-ups remaining this week View Calendar 4 2 Requests 2 Partner …" at bounding box center [504, 517] width 1008 height 1043
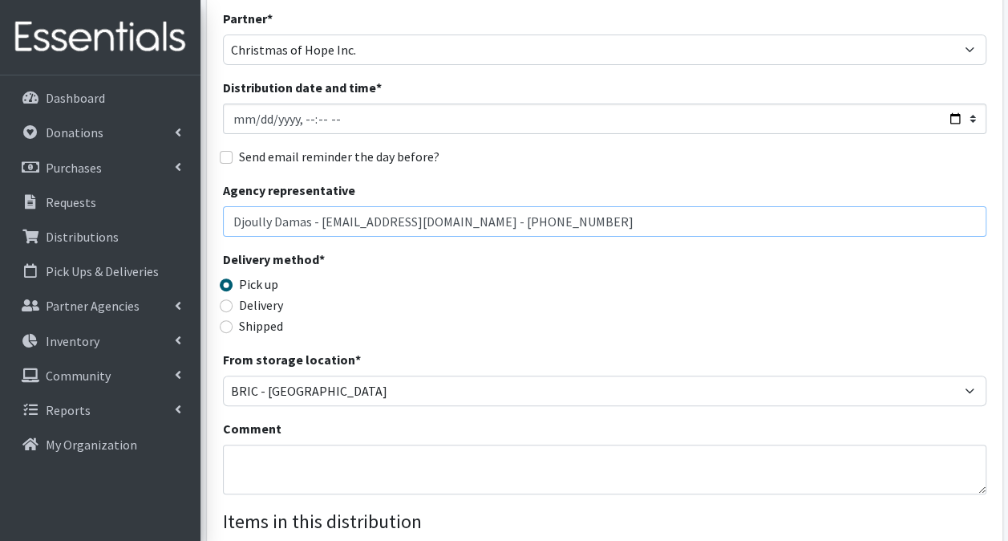
scroll to position [140, 0]
click at [234, 444] on textarea "Comment" at bounding box center [605, 469] width 764 height 50
paste textarea "Djoully Damas - Cohgives@gmail.com - 954-825-1556"
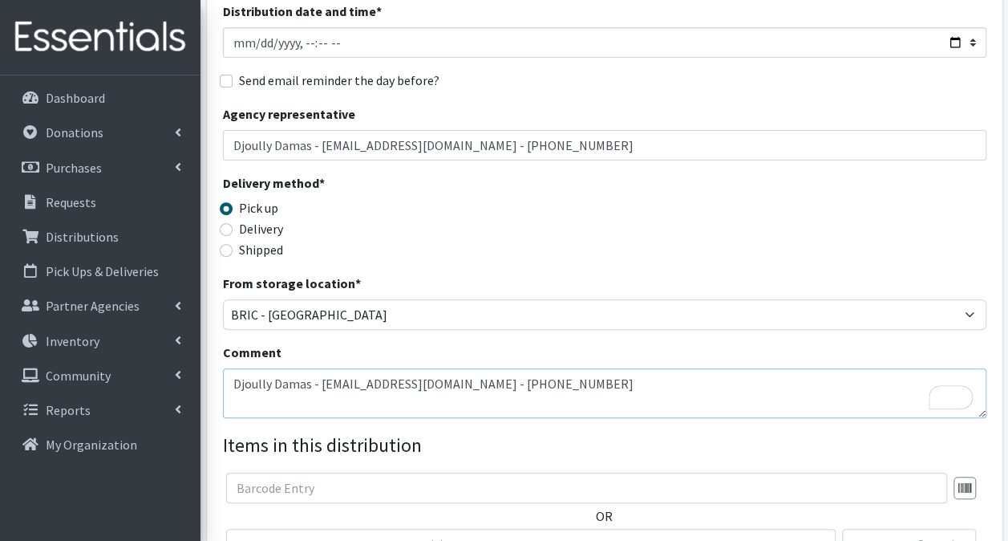
scroll to position [216, 0]
type textarea "Djoully Damas - Cohgives@gmail.com - 954-825-1556"
click at [282, 533] on span "7th Generation - 186 Count - Size 2 (0)" at bounding box center [531, 544] width 589 height 22
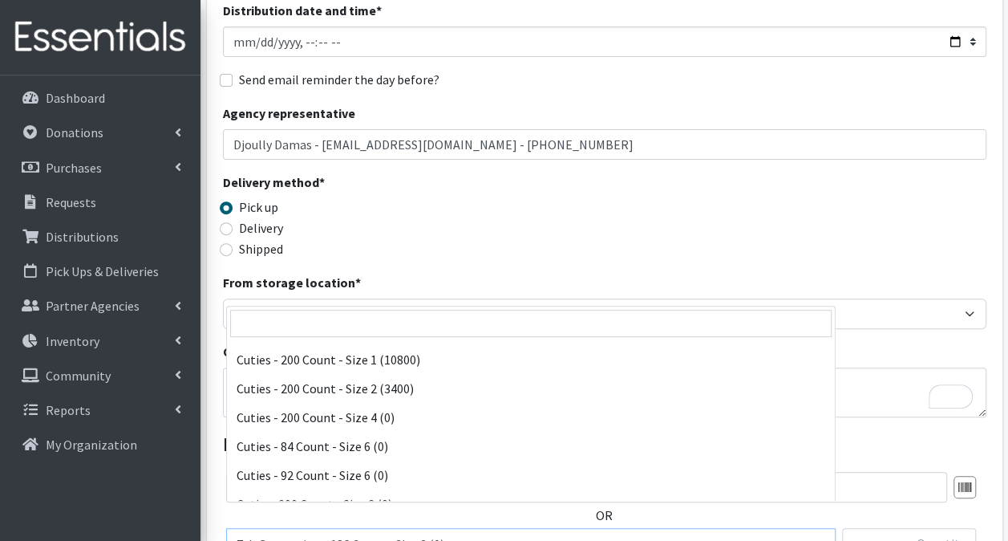
scroll to position [1122, 0]
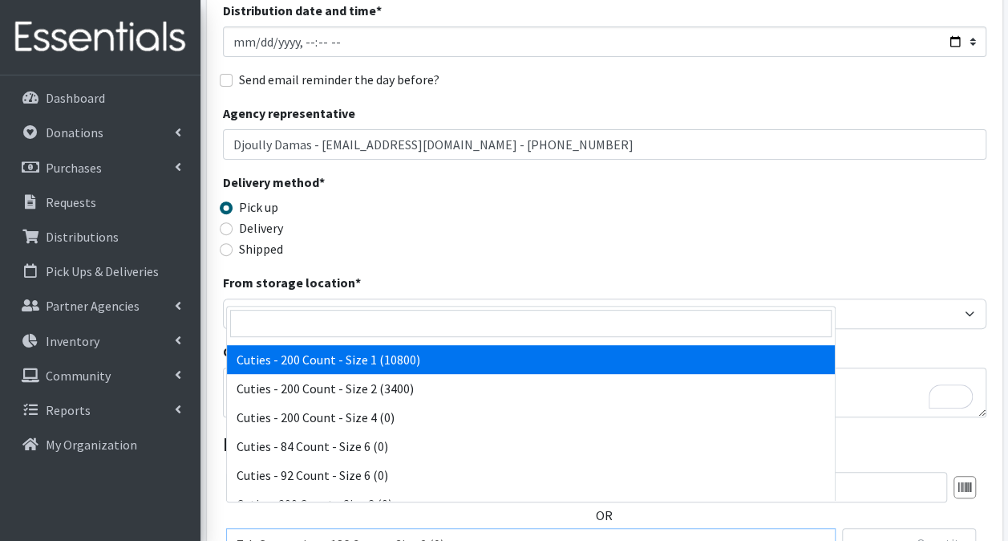
select select "13258"
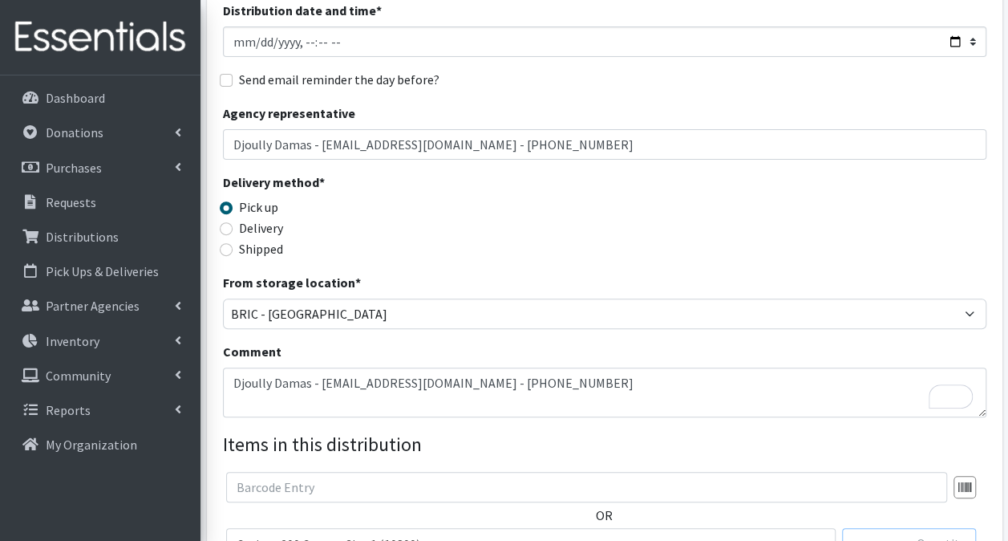
drag, startPoint x: 903, startPoint y: 514, endPoint x: 1012, endPoint y: 512, distance: 109.1
click at [1008, 512] on html "User Guide 0 Pick-ups remaining this week View Calendar 4 2 Requests 2 Partner …" at bounding box center [504, 305] width 1008 height 1043
type input "2000"
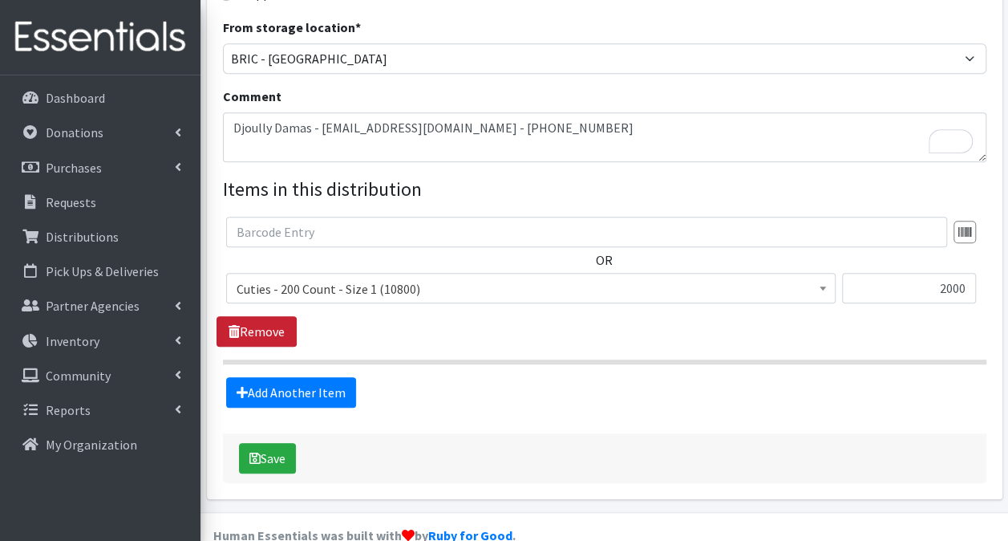
scroll to position [472, 0]
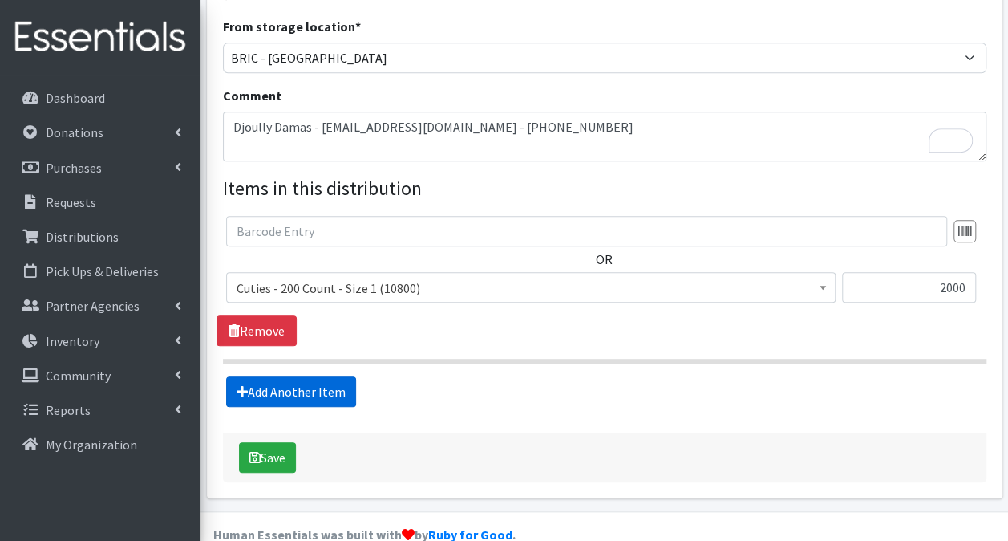
click at [289, 376] on link "Add Another Item" at bounding box center [291, 391] width 130 height 30
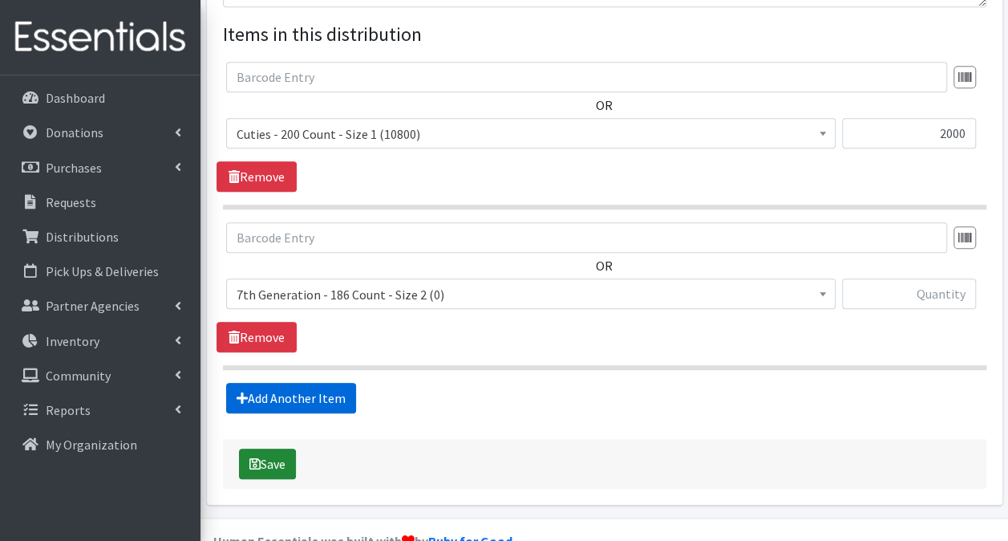
scroll to position [631, 0]
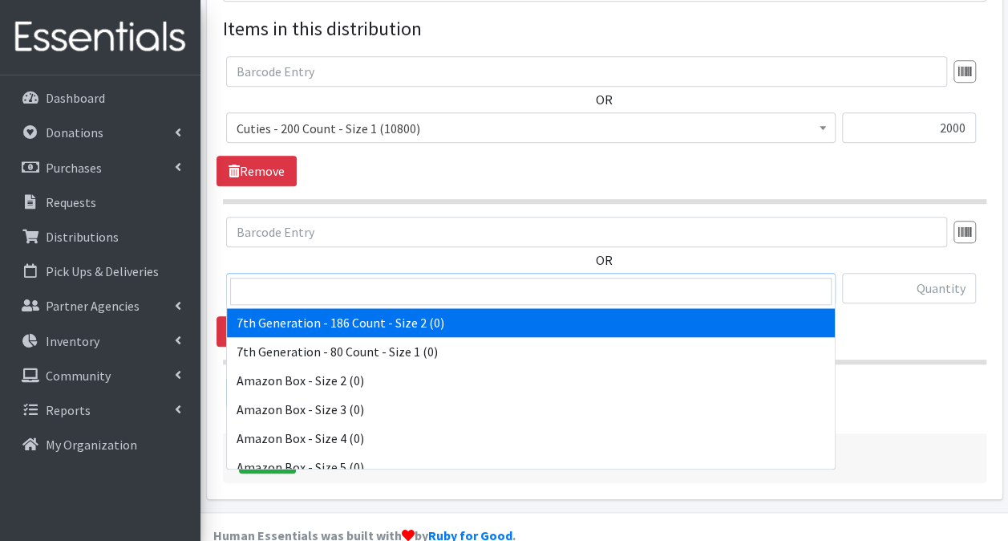
click at [308, 278] on span "7th Generation - 186 Count - Size 2 (0)" at bounding box center [531, 289] width 589 height 22
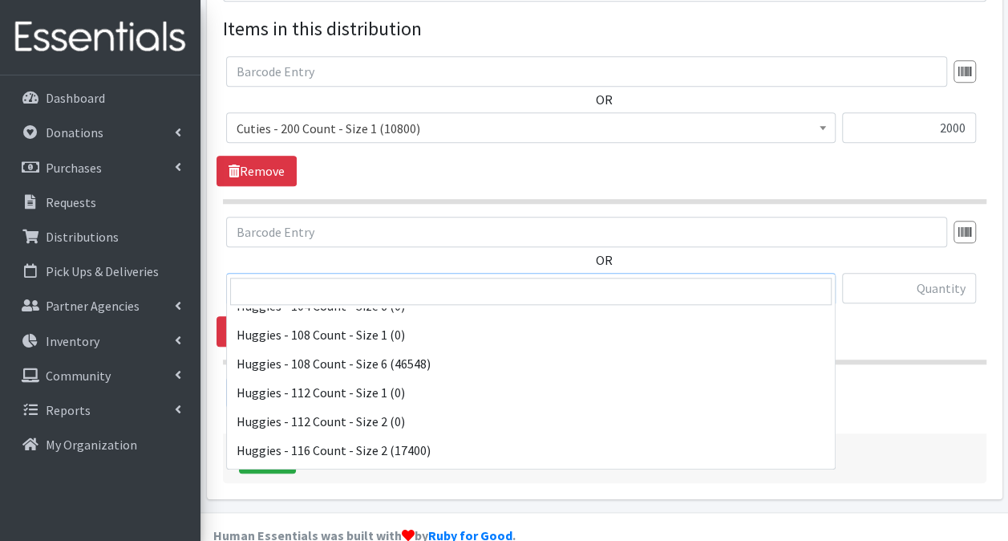
scroll to position [2299, 0]
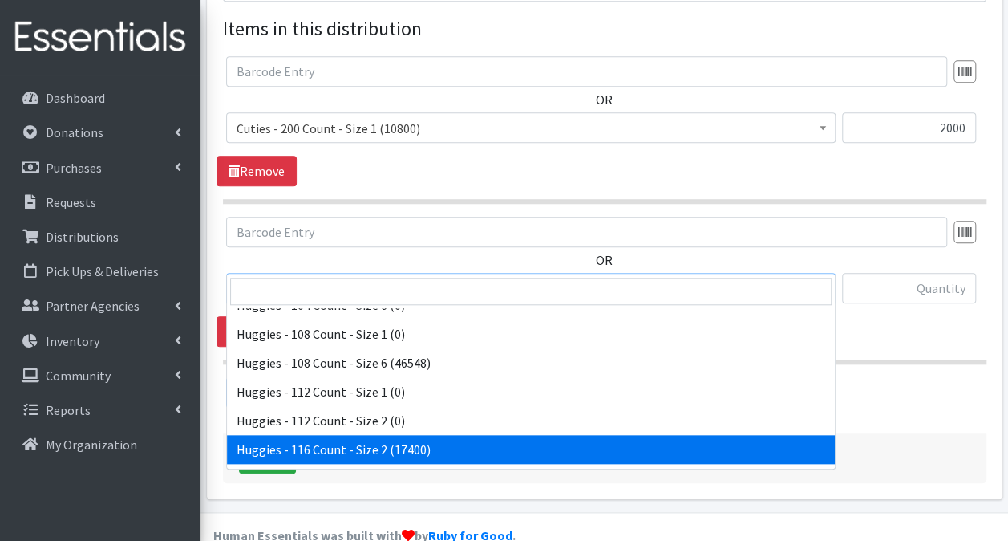
select select "14654"
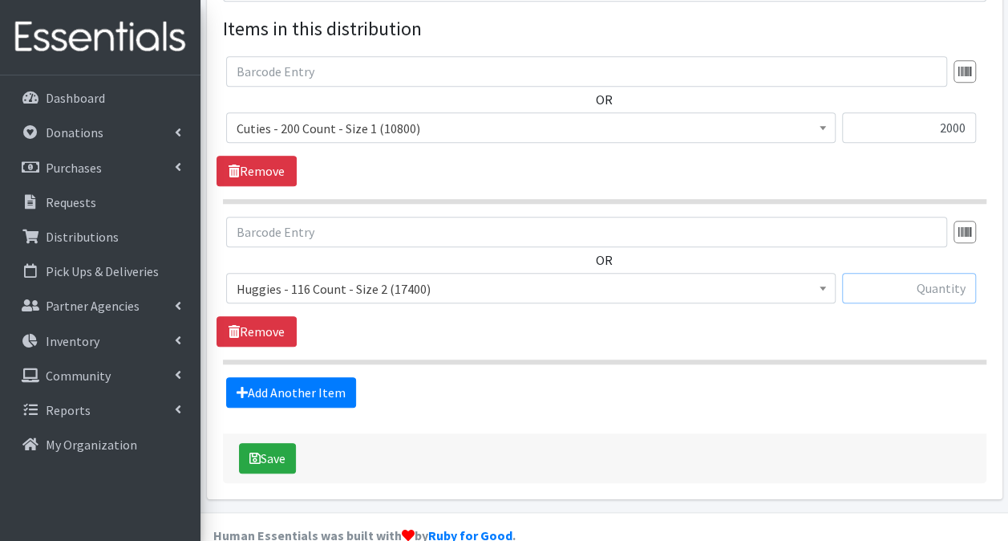
click at [899, 273] on input "text" at bounding box center [909, 288] width 134 height 30
type input "2088"
click at [244, 443] on button "Save" at bounding box center [267, 458] width 57 height 30
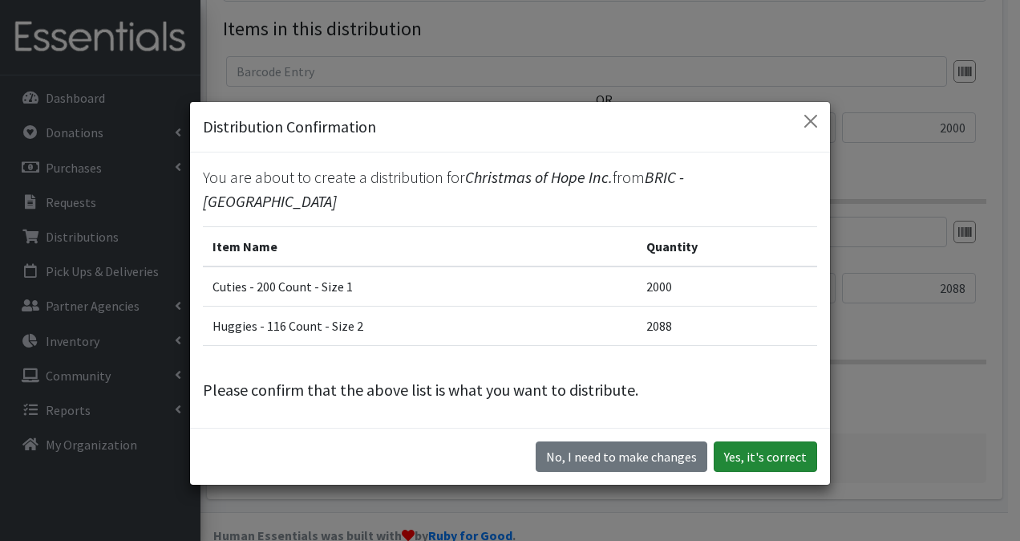
click at [783, 461] on button "Yes, it's correct" at bounding box center [765, 456] width 103 height 30
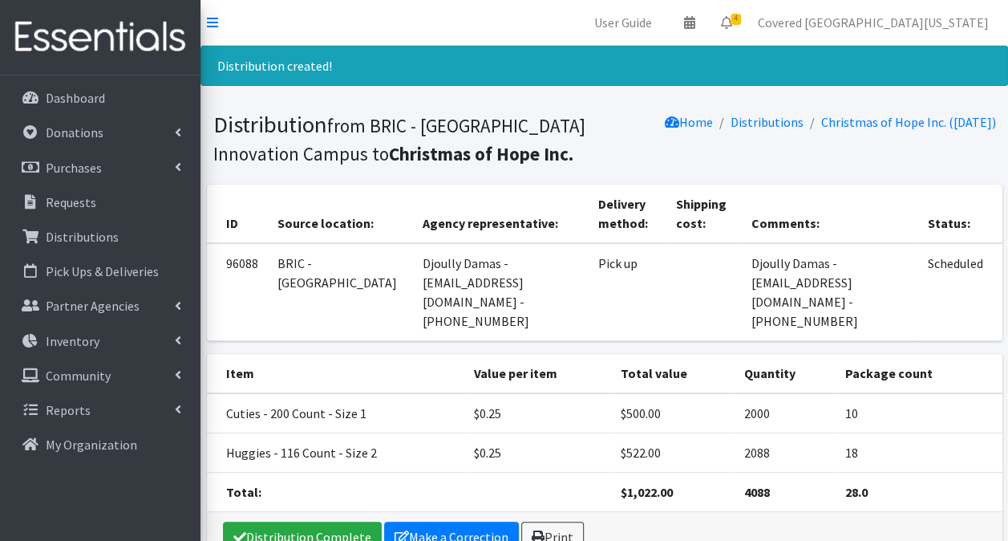
click at [425, 533] on div "Distribution Complete Make a Correction Print" at bounding box center [605, 537] width 796 height 50
click at [427, 521] on link "Make a Correction" at bounding box center [451, 536] width 135 height 30
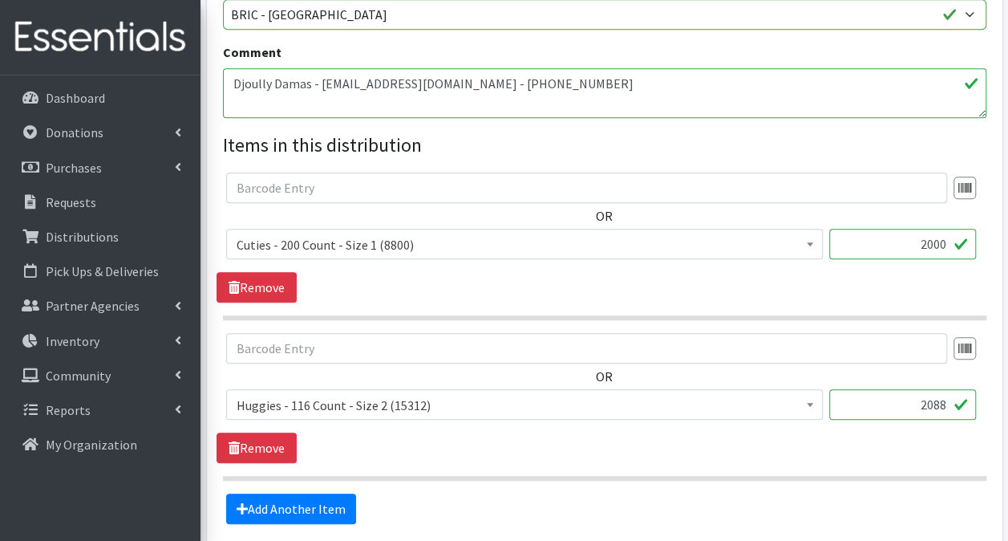
scroll to position [516, 0]
drag, startPoint x: 884, startPoint y: 382, endPoint x: 1023, endPoint y: 355, distance: 141.4
click at [1008, 355] on html "User Guide 0 Pick-ups remaining this week View Calendar 4 2 Requests 2 Partner …" at bounding box center [504, 85] width 1008 height 1203
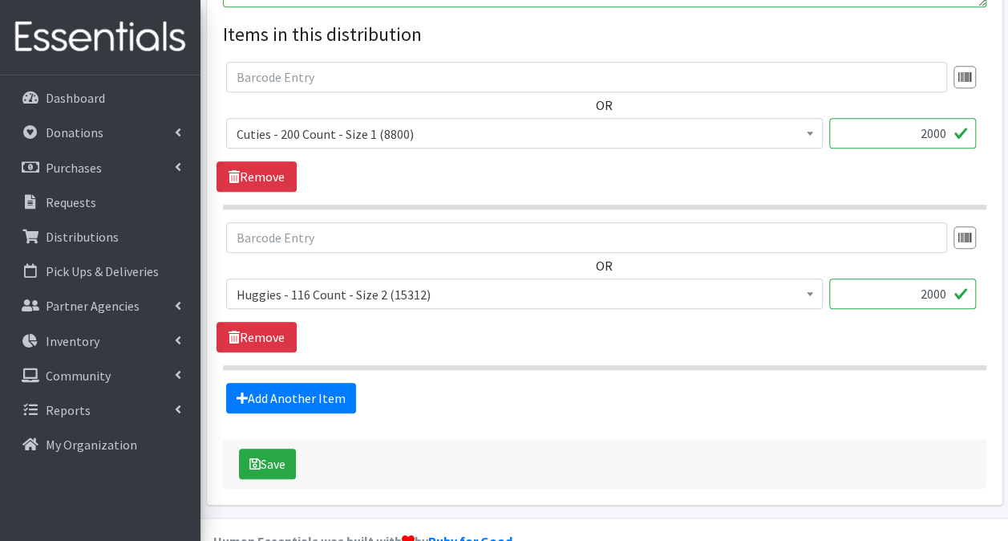
scroll to position [631, 0]
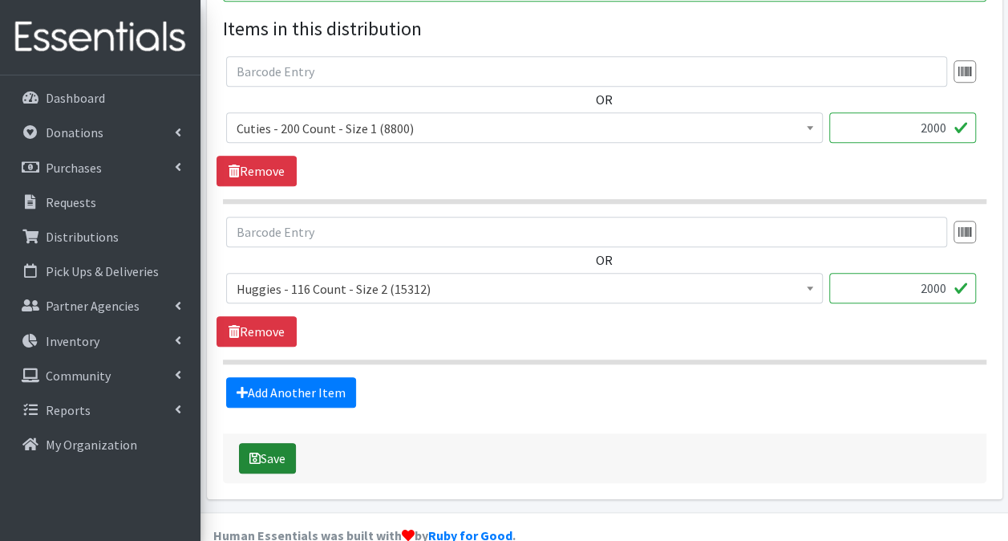
type input "2000"
click at [268, 443] on button "Save" at bounding box center [267, 458] width 57 height 30
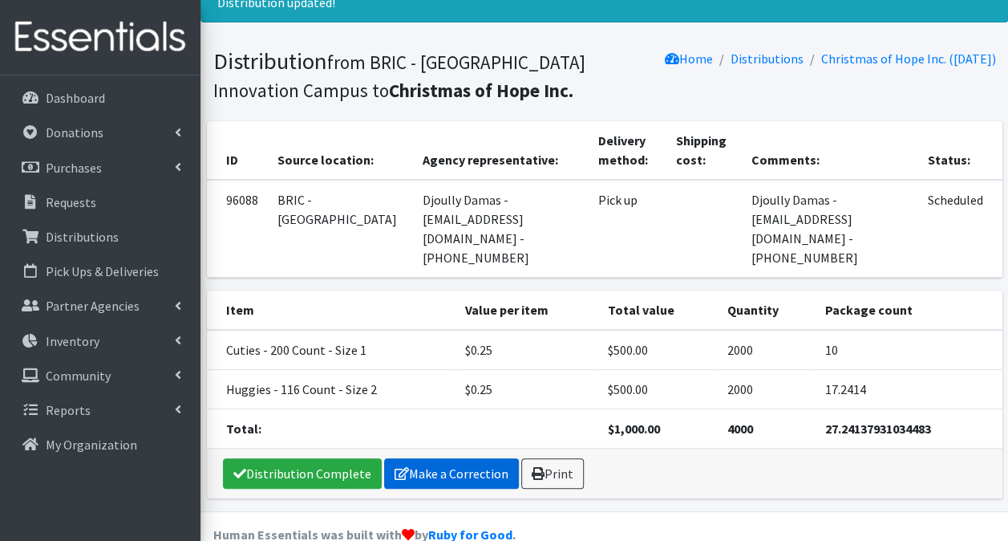
scroll to position [64, 0]
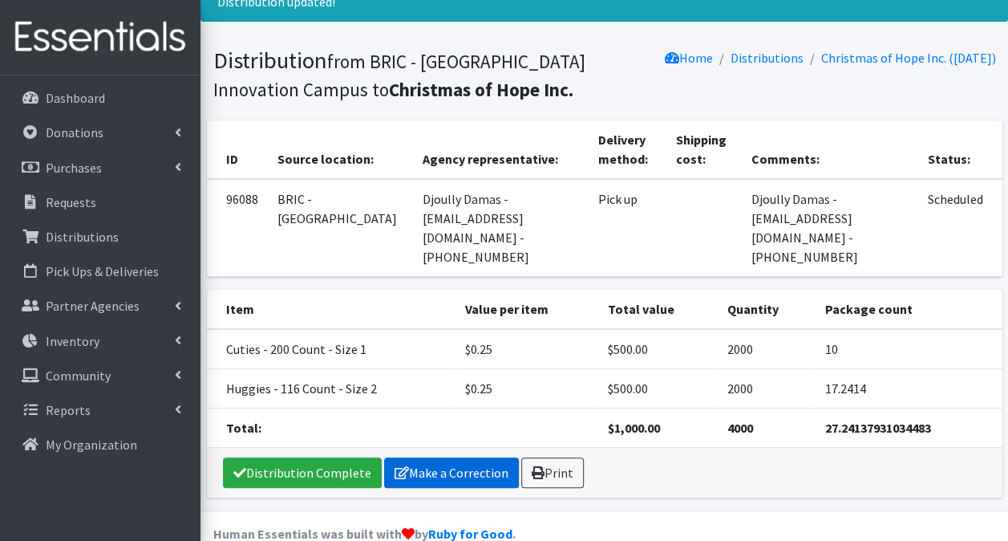
click at [434, 457] on link "Make a Correction" at bounding box center [451, 472] width 135 height 30
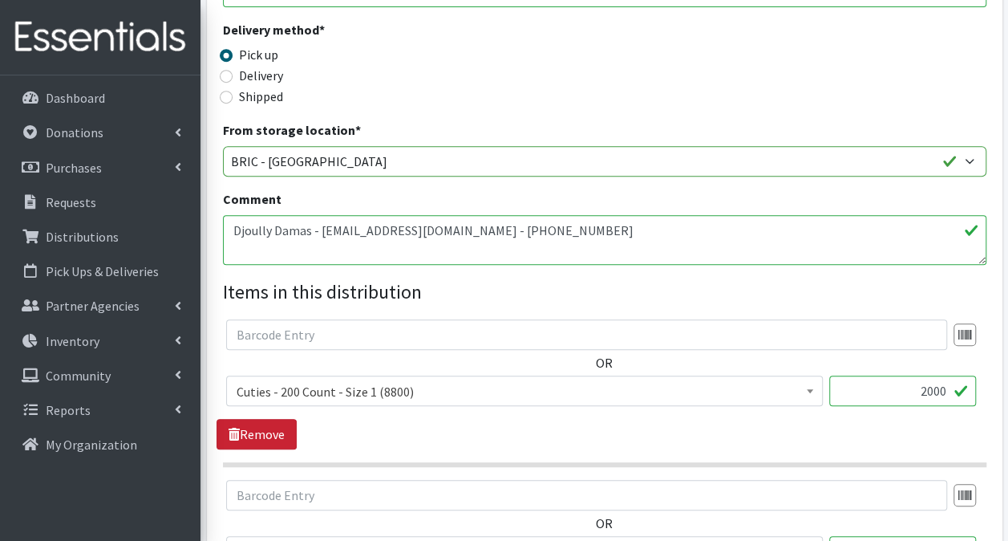
scroll to position [369, 0]
click at [229, 427] on icon at bounding box center [234, 433] width 11 height 13
click at [243, 418] on link "Remove" at bounding box center [257, 433] width 80 height 30
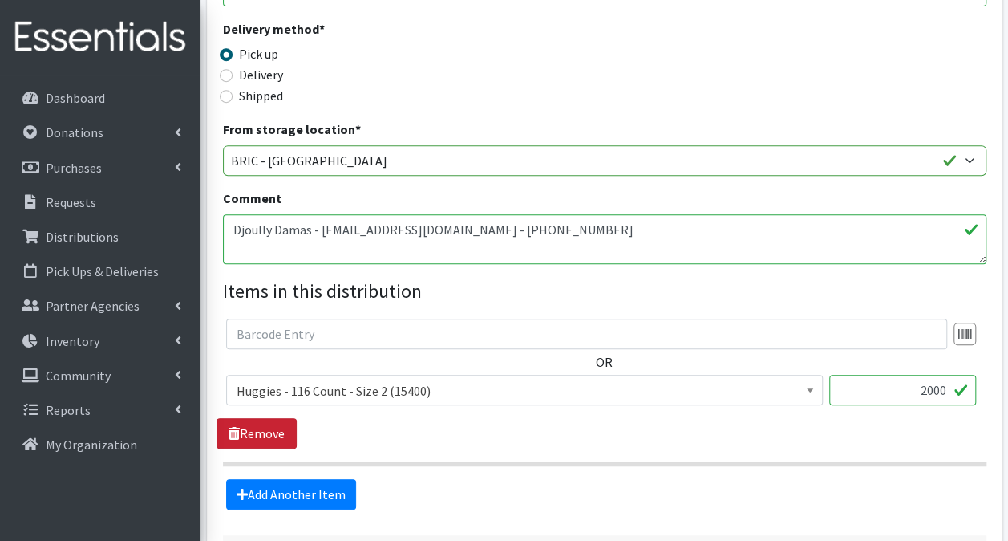
click at [252, 418] on link "Remove" at bounding box center [257, 433] width 80 height 30
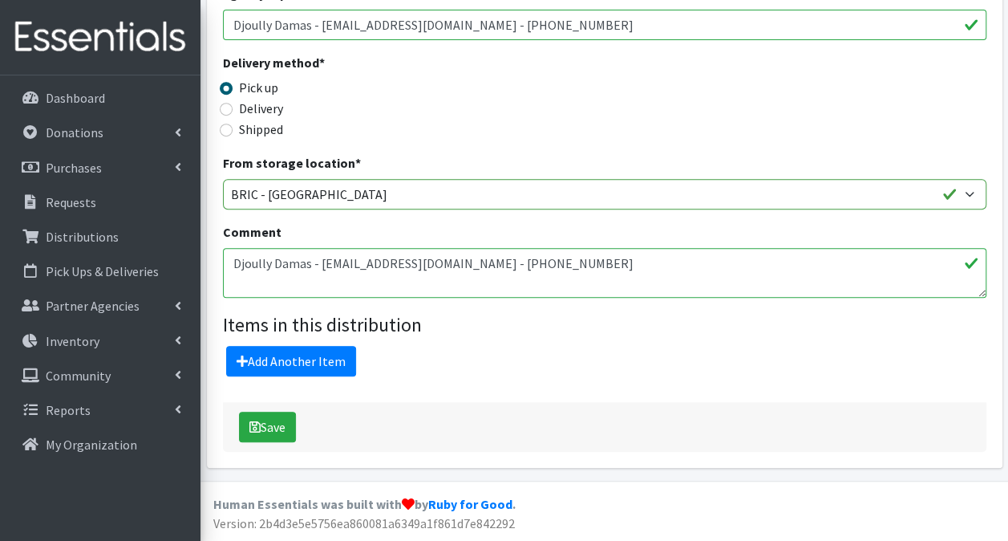
scroll to position [306, 0]
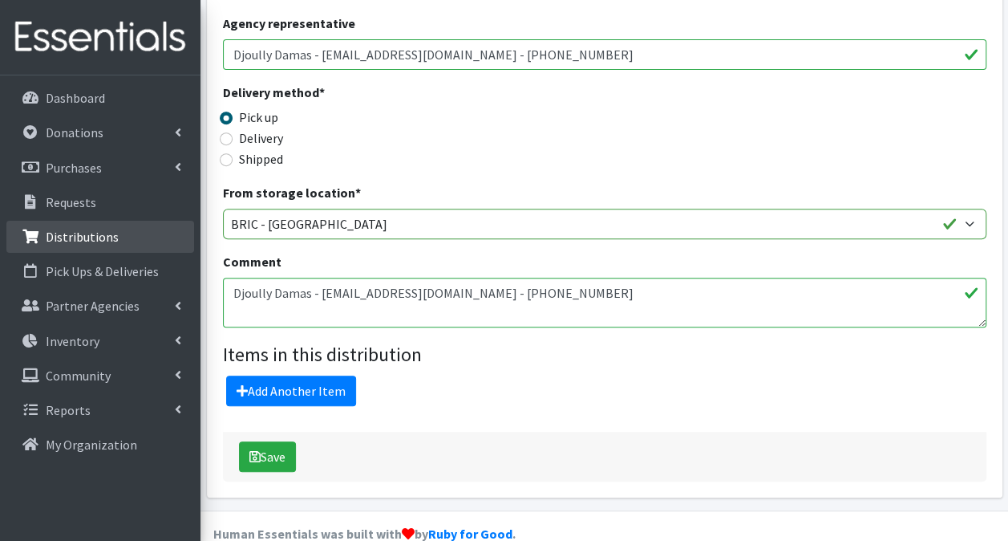
click at [61, 232] on p "Distributions" at bounding box center [82, 237] width 73 height 16
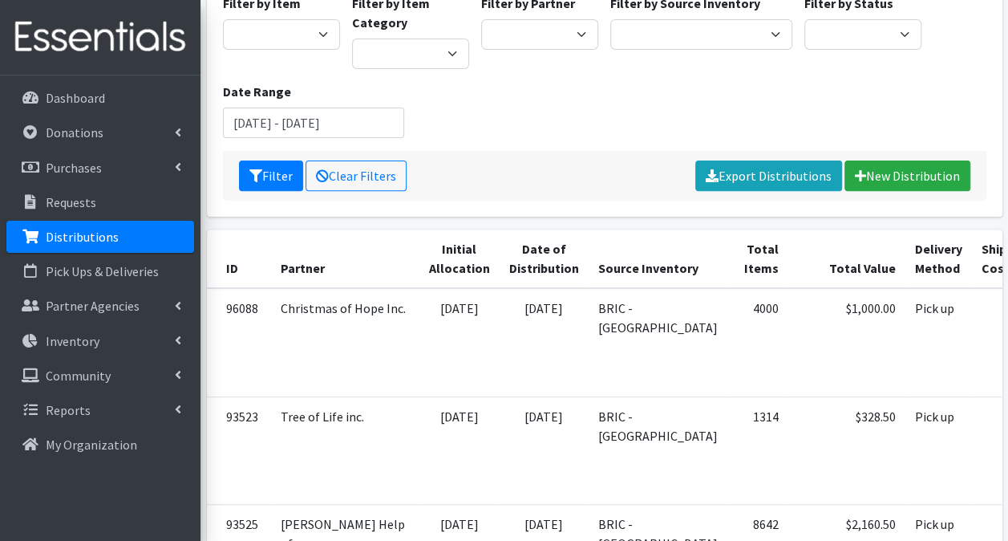
scroll to position [192, 0]
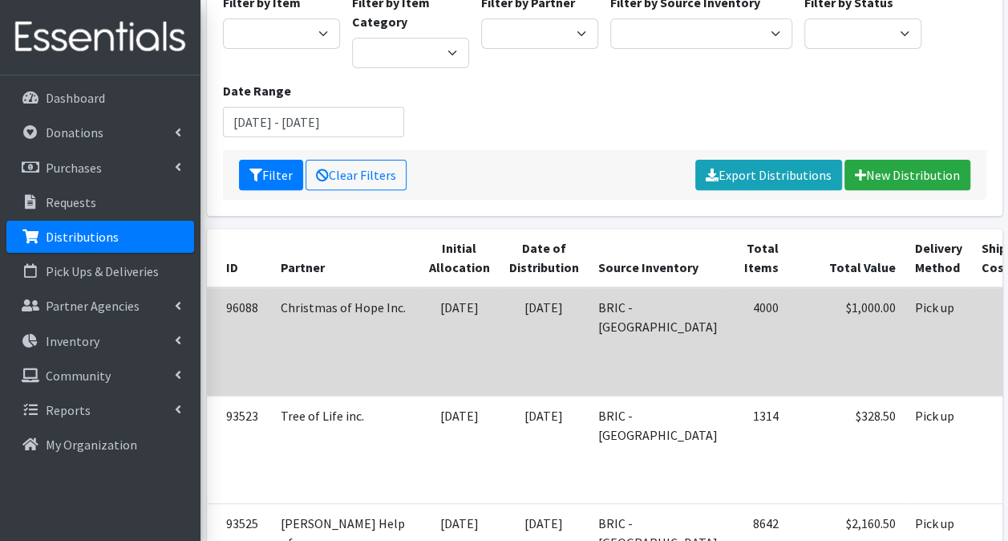
click at [420, 290] on td "09/03/2025" at bounding box center [460, 341] width 80 height 108
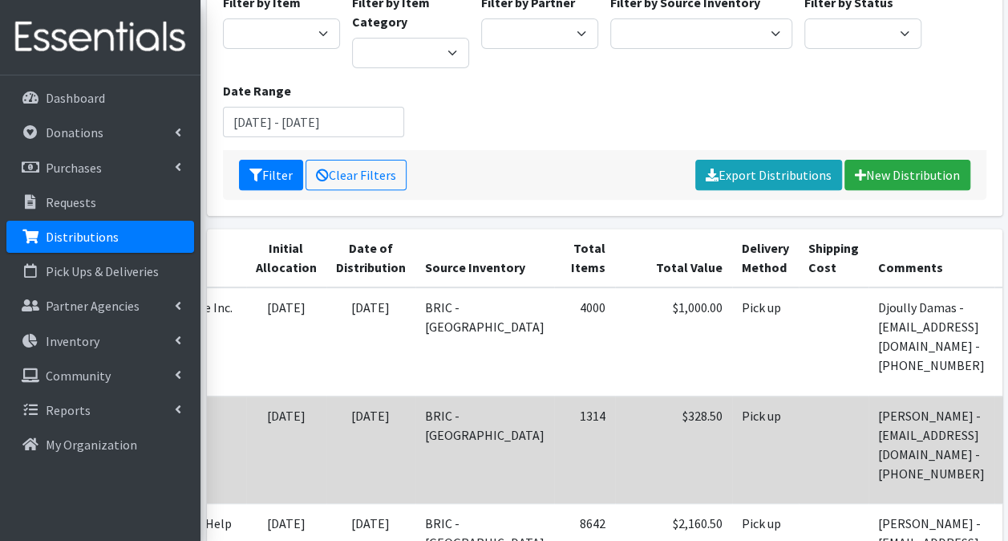
scroll to position [0, 262]
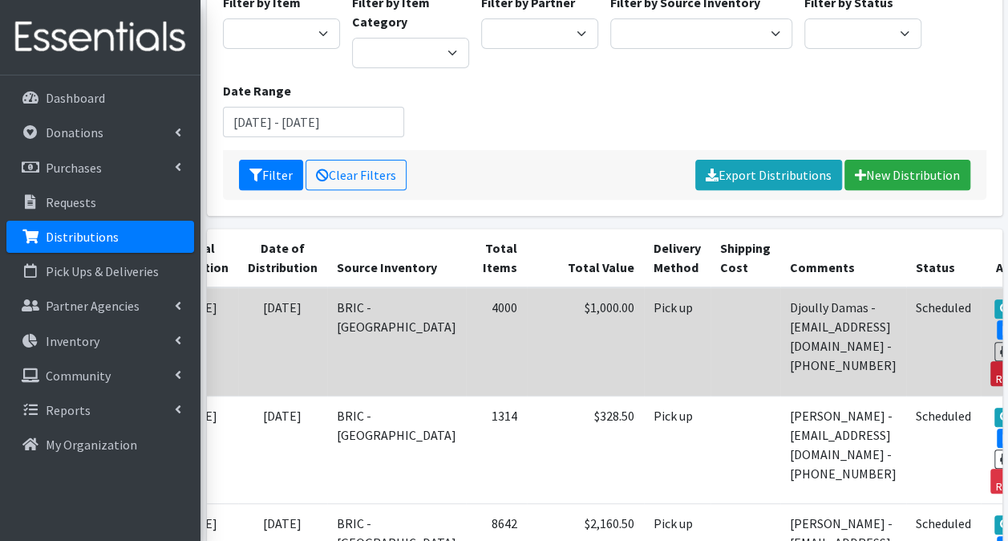
click at [991, 361] on link "Reclaim" at bounding box center [1016, 373] width 50 height 25
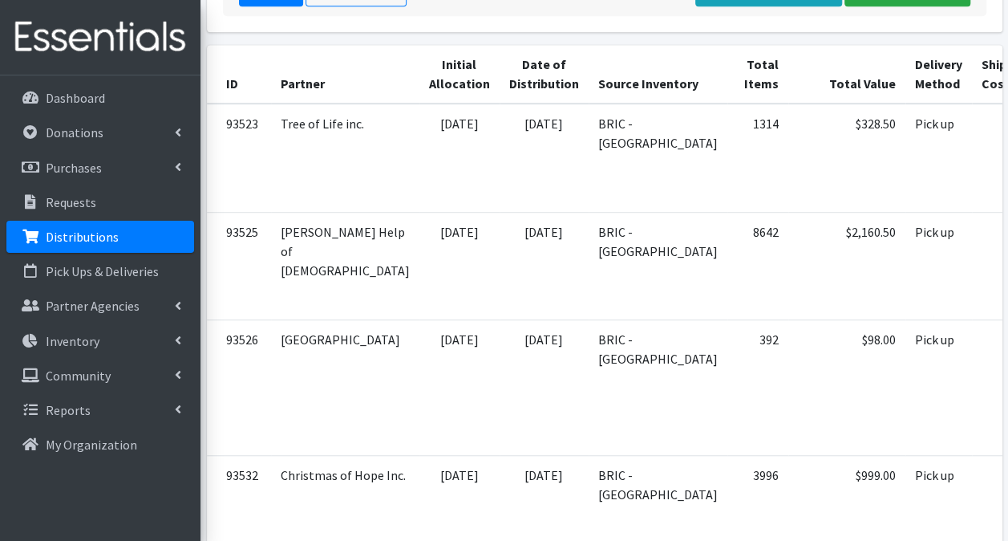
scroll to position [430, 0]
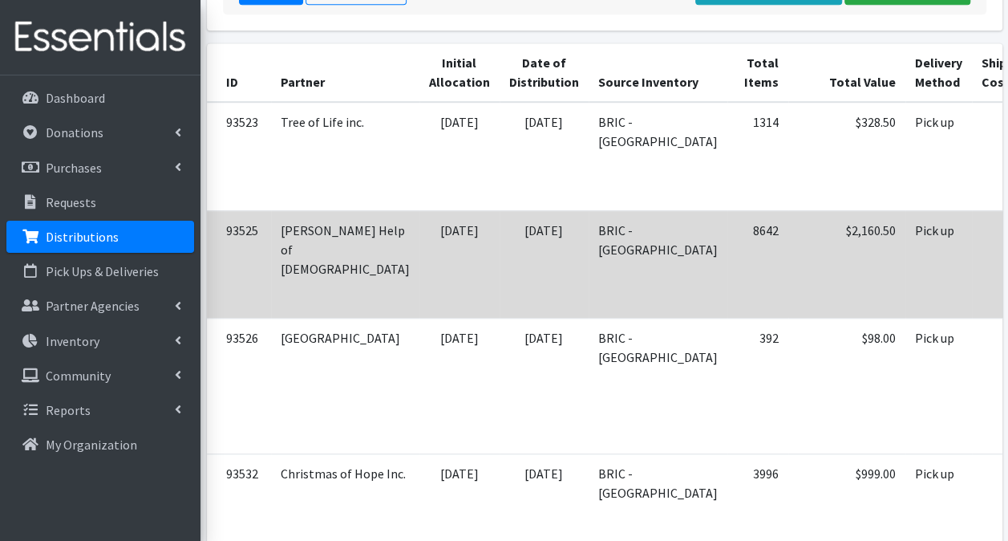
click at [598, 250] on td "BRIC - [GEOGRAPHIC_DATA]" at bounding box center [658, 264] width 139 height 108
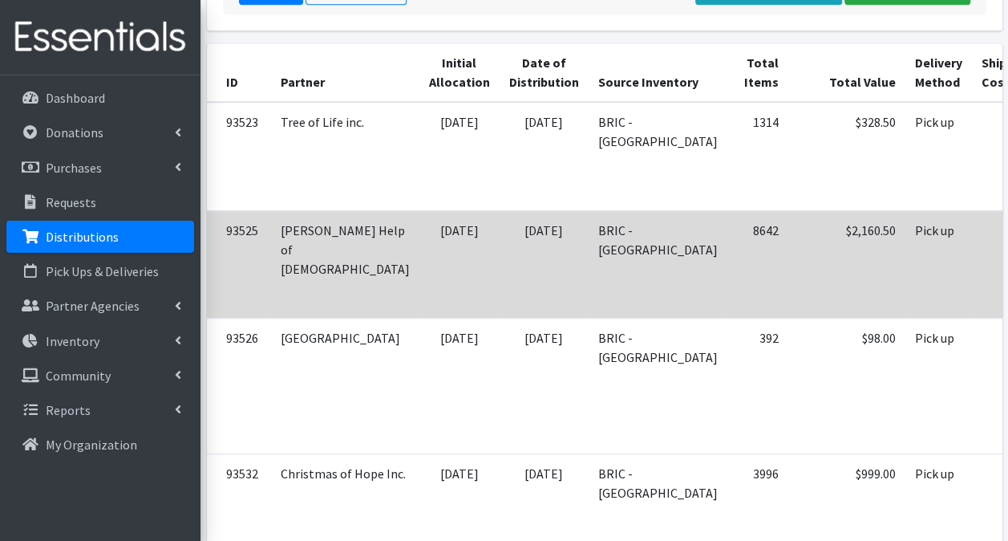
click at [420, 221] on td "[DATE]" at bounding box center [460, 264] width 80 height 108
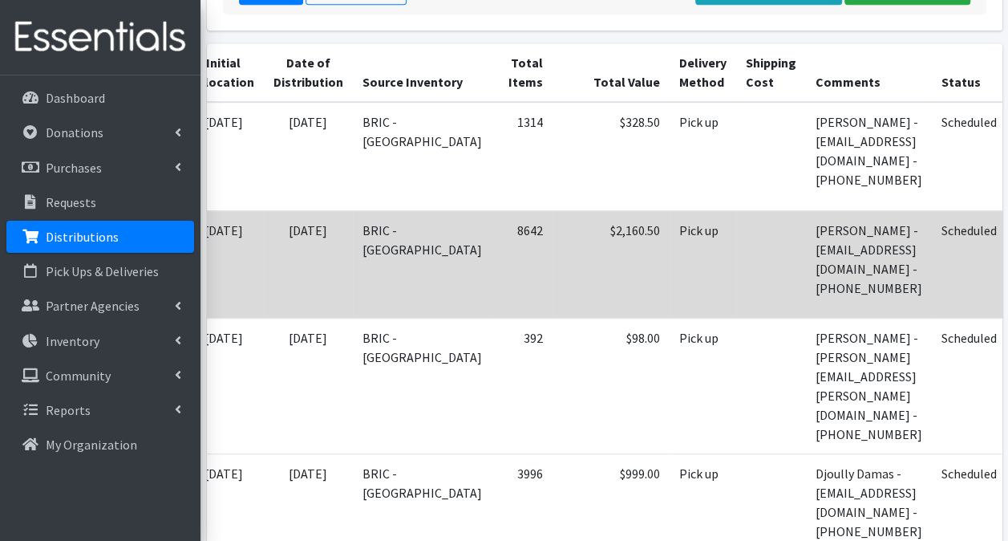
scroll to position [0, 236]
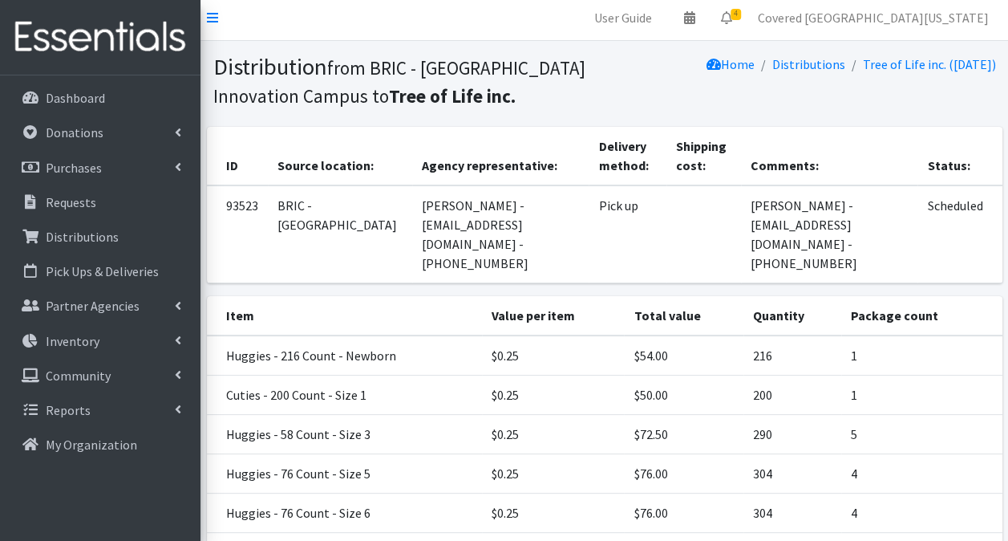
scroll to position [156, 0]
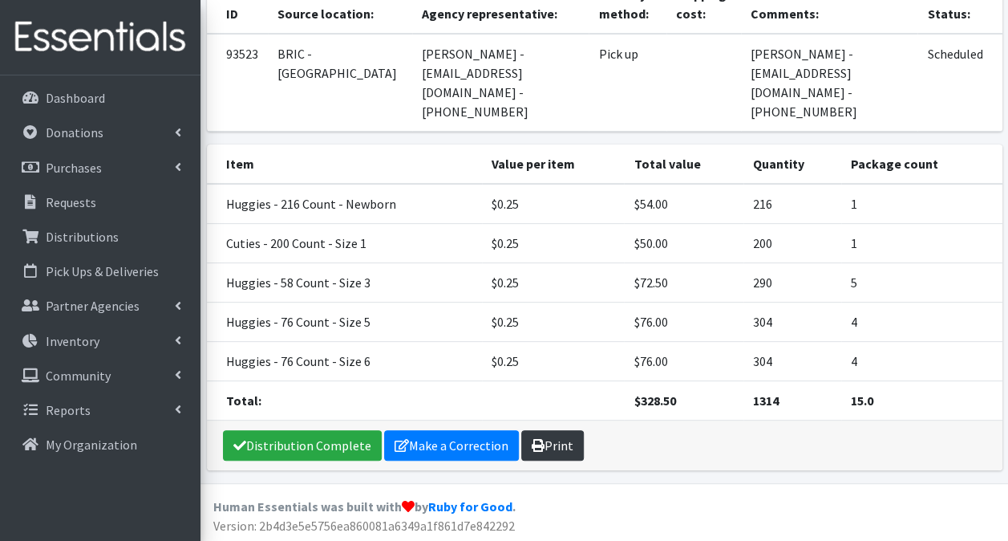
click at [547, 445] on link "Print" at bounding box center [552, 445] width 63 height 30
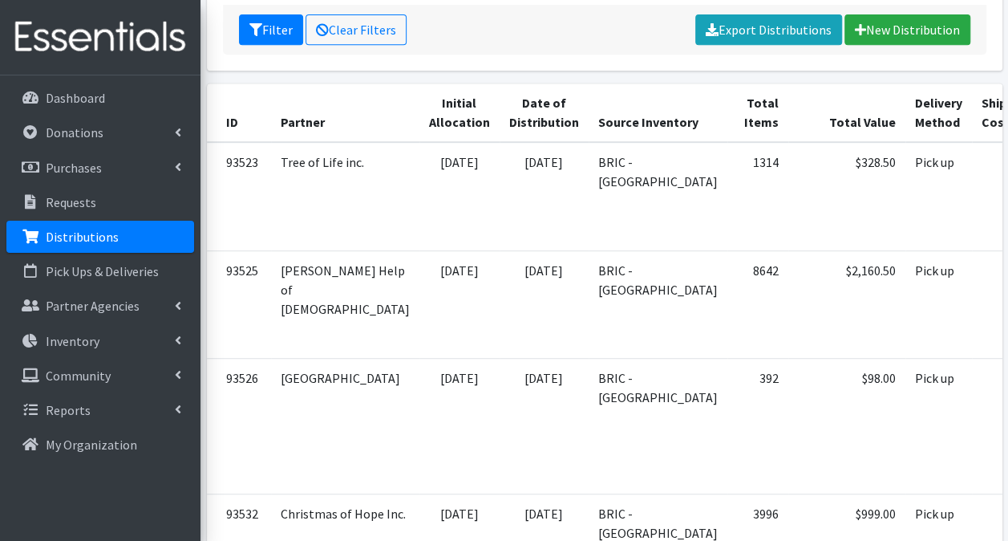
scroll to position [289, 0]
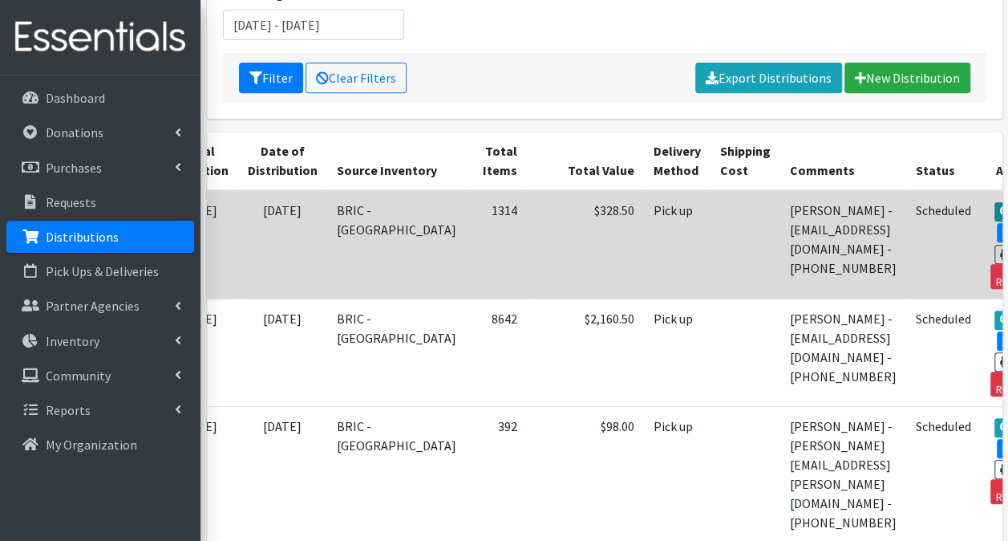
click at [995, 202] on link "View" at bounding box center [1018, 211] width 46 height 19
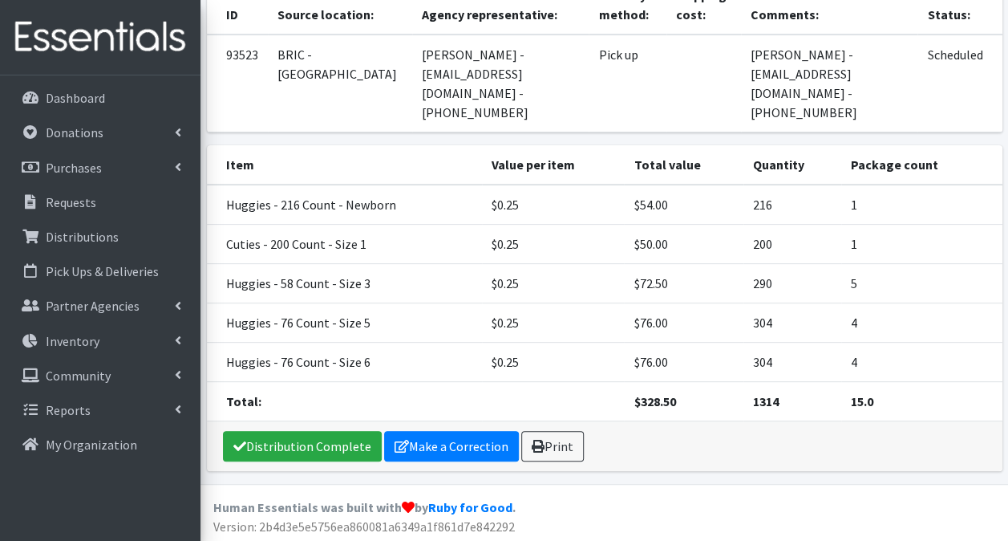
scroll to position [156, 0]
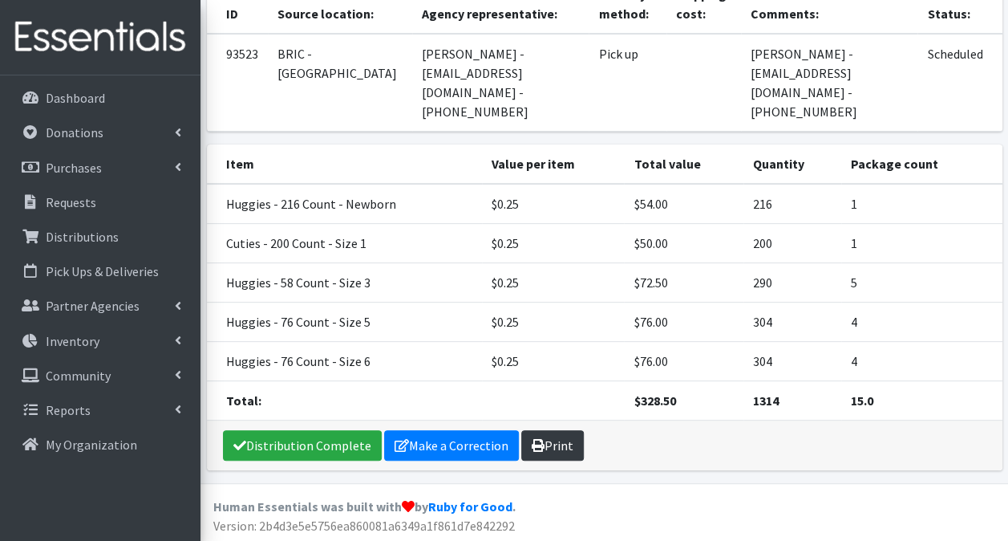
click at [555, 439] on link "Print" at bounding box center [552, 445] width 63 height 30
